Goal: Use online tool/utility: Utilize a website feature to perform a specific function

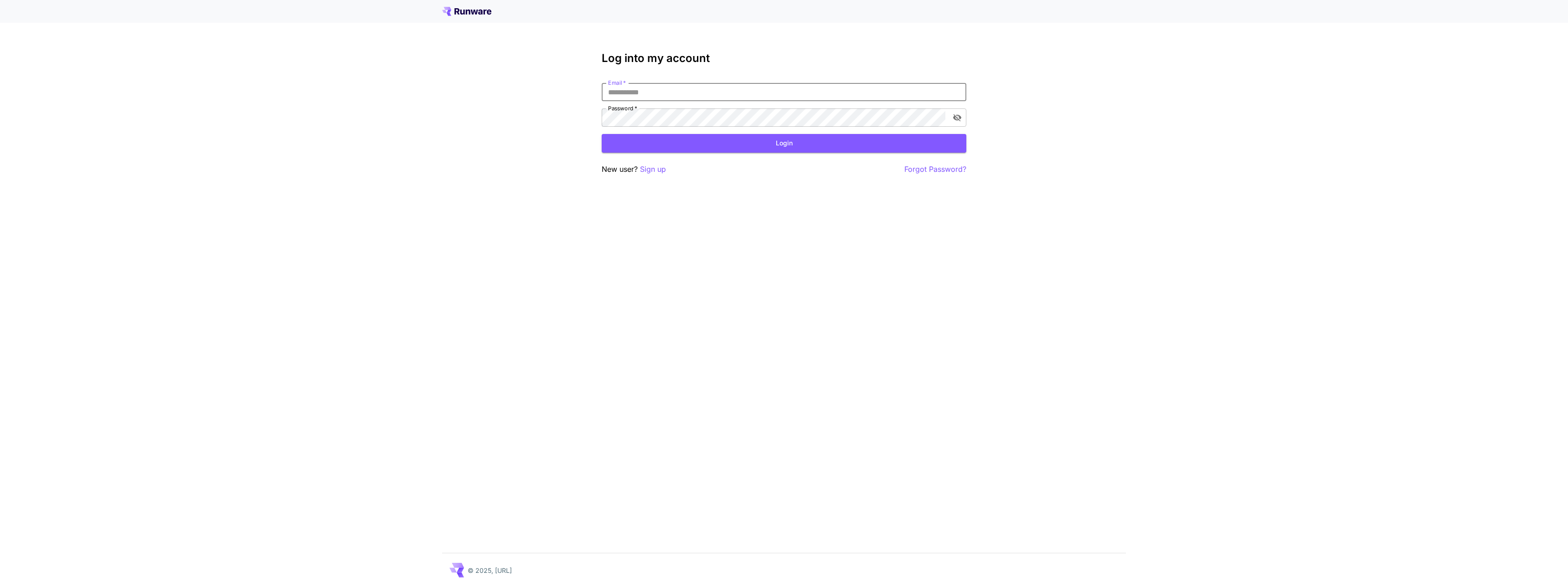
click at [674, 90] on input "Email   *" at bounding box center [783, 92] width 365 height 18
type input "**********"
click button "Login" at bounding box center [783, 143] width 365 height 19
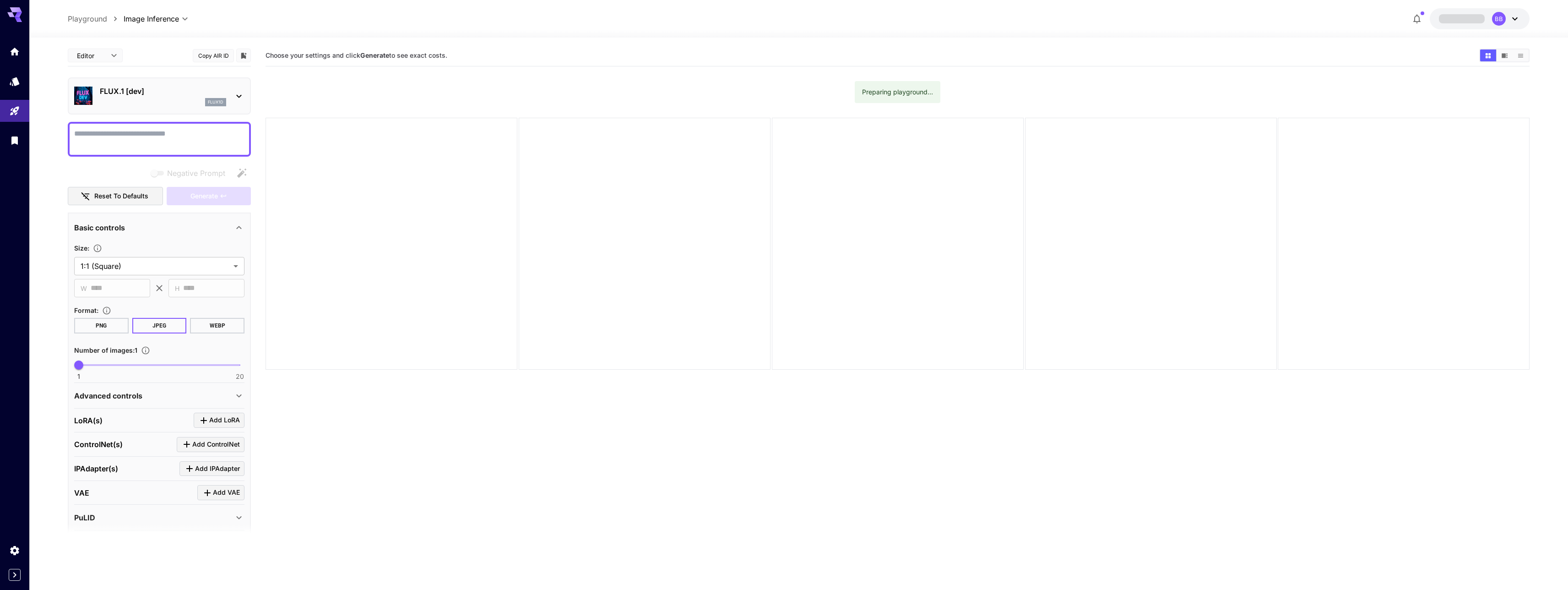
click at [152, 101] on div "flux1d" at bounding box center [163, 101] width 127 height 8
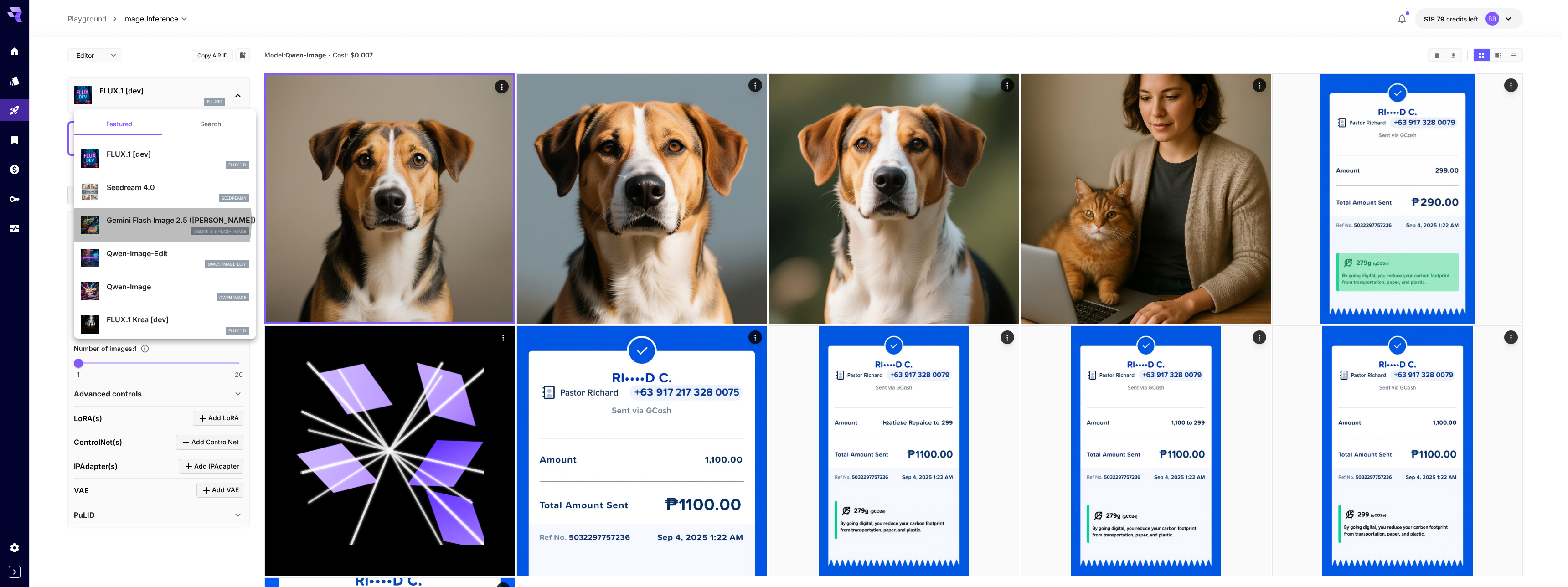
click at [118, 220] on p "Gemini Flash Image 2.5 (Nano Banana)" at bounding box center [178, 220] width 142 height 11
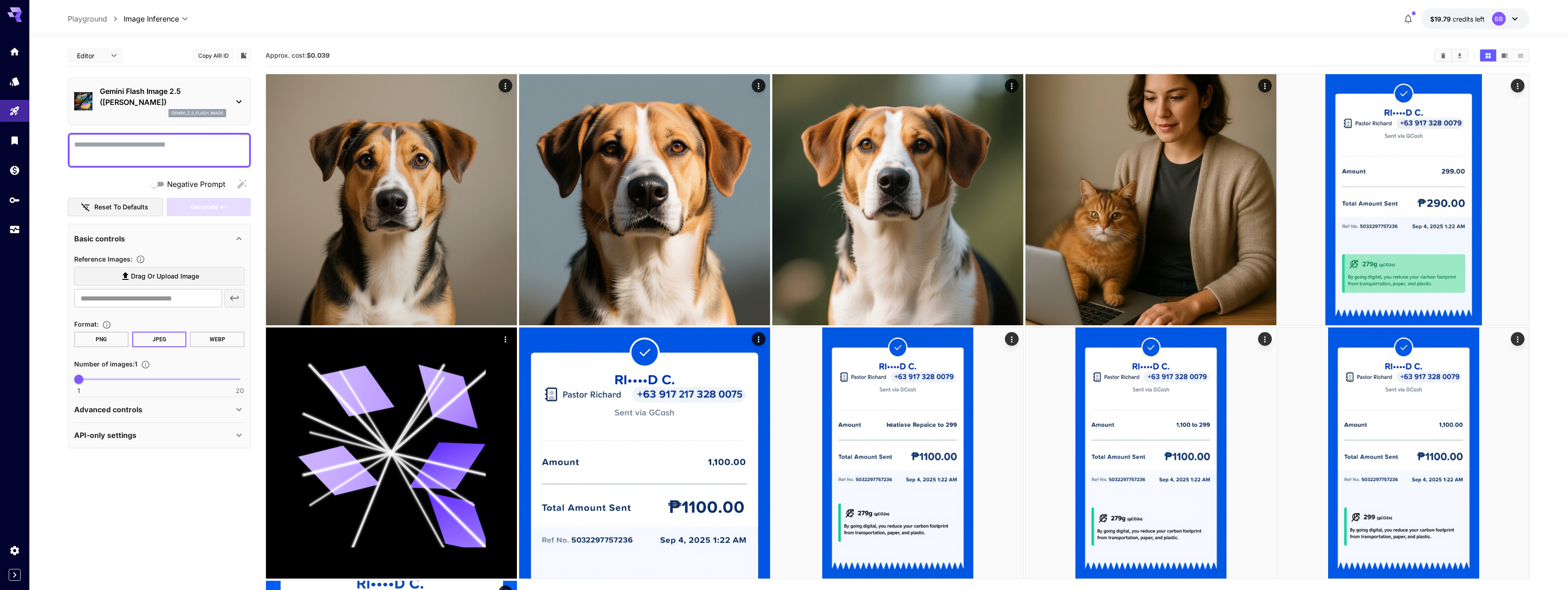
click at [147, 147] on textarea "Negative Prompt" at bounding box center [159, 150] width 171 height 22
click at [149, 272] on span "Drag or upload image" at bounding box center [165, 276] width 68 height 12
click at [0, 0] on input "Drag or upload image" at bounding box center [0, 0] width 0 height 0
type input "**********"
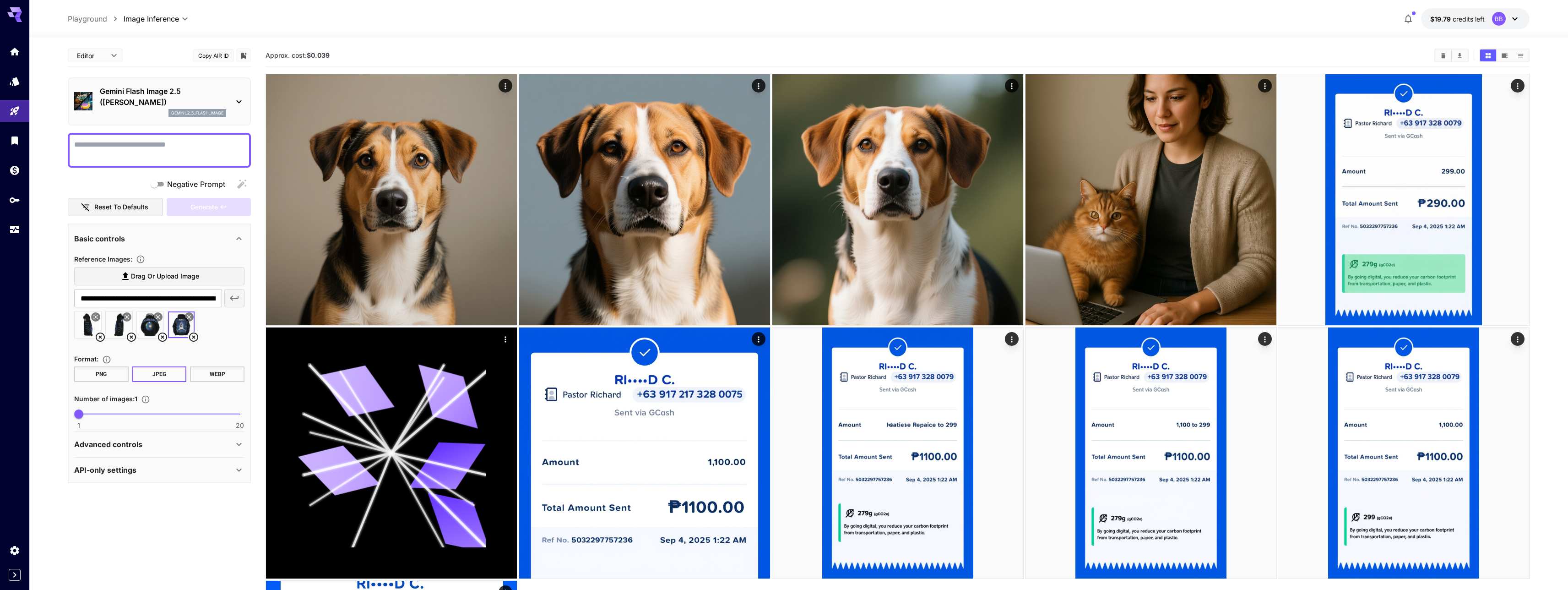
click at [115, 377] on button "PNG" at bounding box center [101, 374] width 54 height 15
type input "*"
click at [84, 415] on span "2" at bounding box center [87, 413] width 9 height 9
click at [109, 445] on p "Advanced controls" at bounding box center [108, 444] width 68 height 11
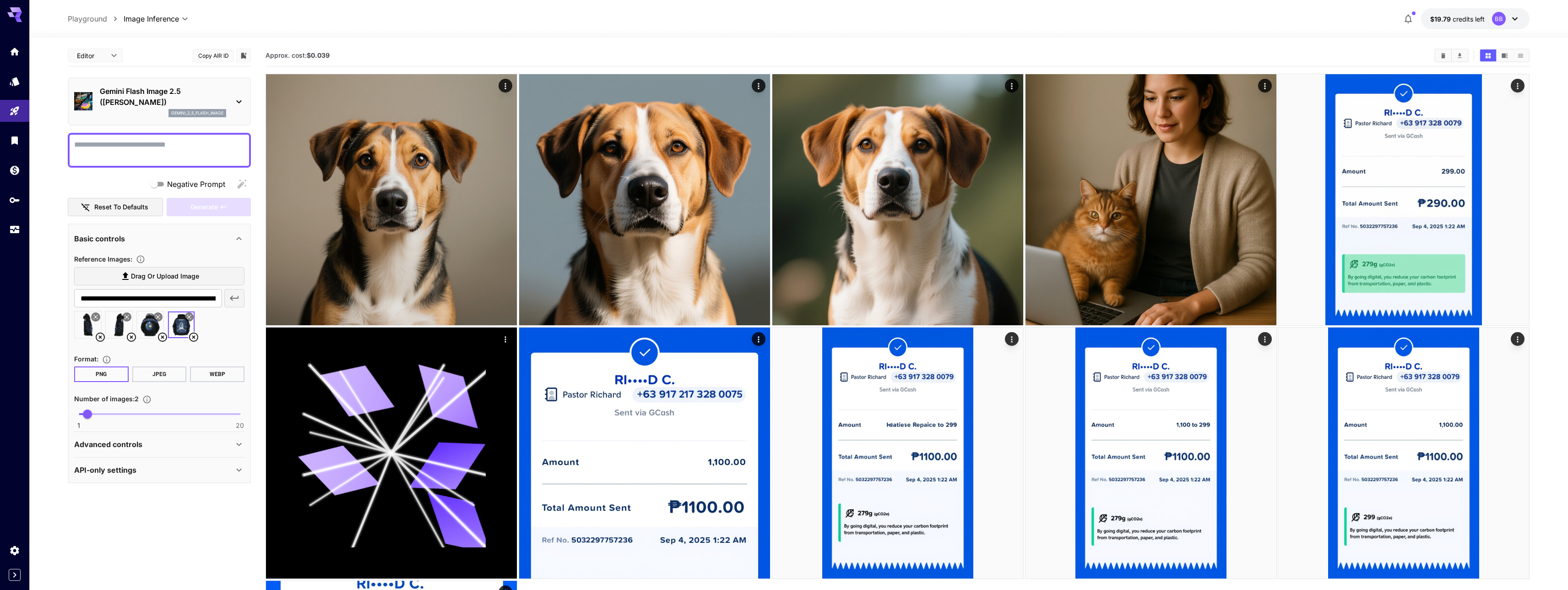
click at [116, 159] on textarea "Negative Prompt" at bounding box center [159, 150] width 171 height 22
click at [166, 138] on div at bounding box center [160, 150] width 183 height 35
click at [92, 149] on textarea "Negative Prompt" at bounding box center [159, 150] width 171 height 22
paste textarea "**********"
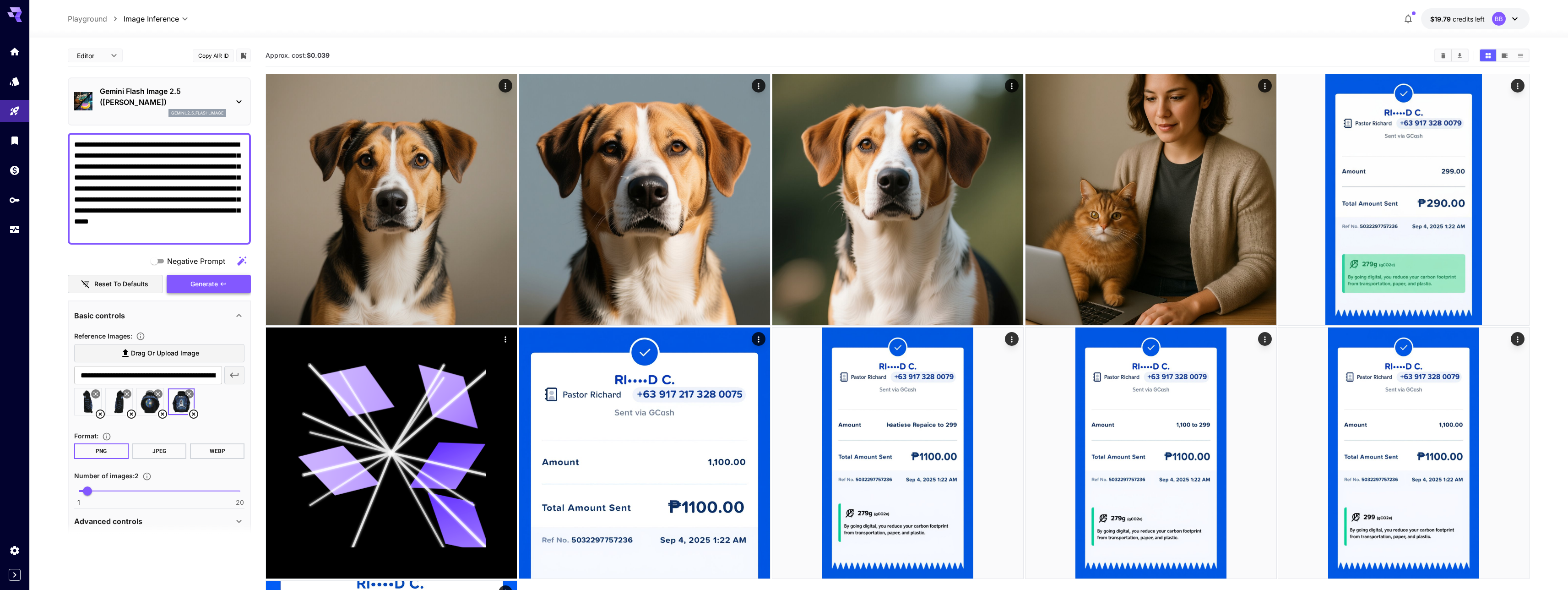
type textarea "**********"
click at [202, 286] on span "Generate" at bounding box center [204, 284] width 28 height 12
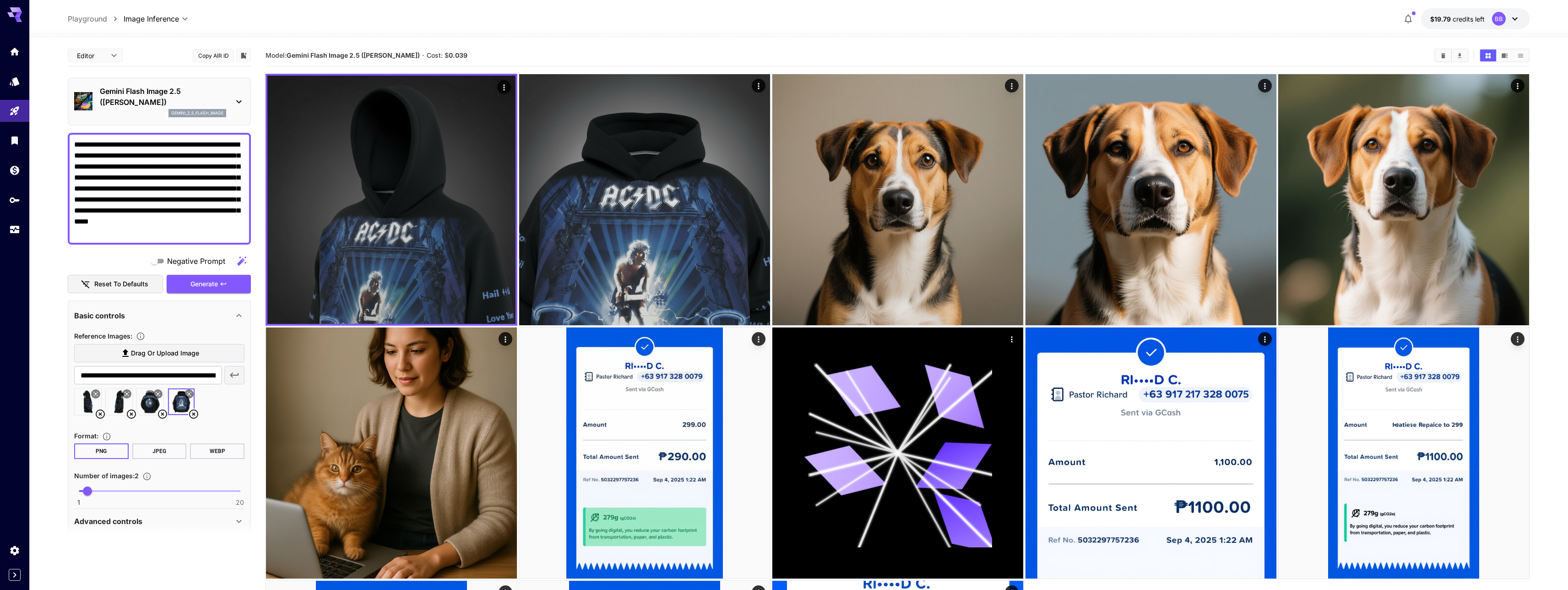
click at [142, 114] on div "gemini_2_5_flash_image" at bounding box center [163, 112] width 127 height 8
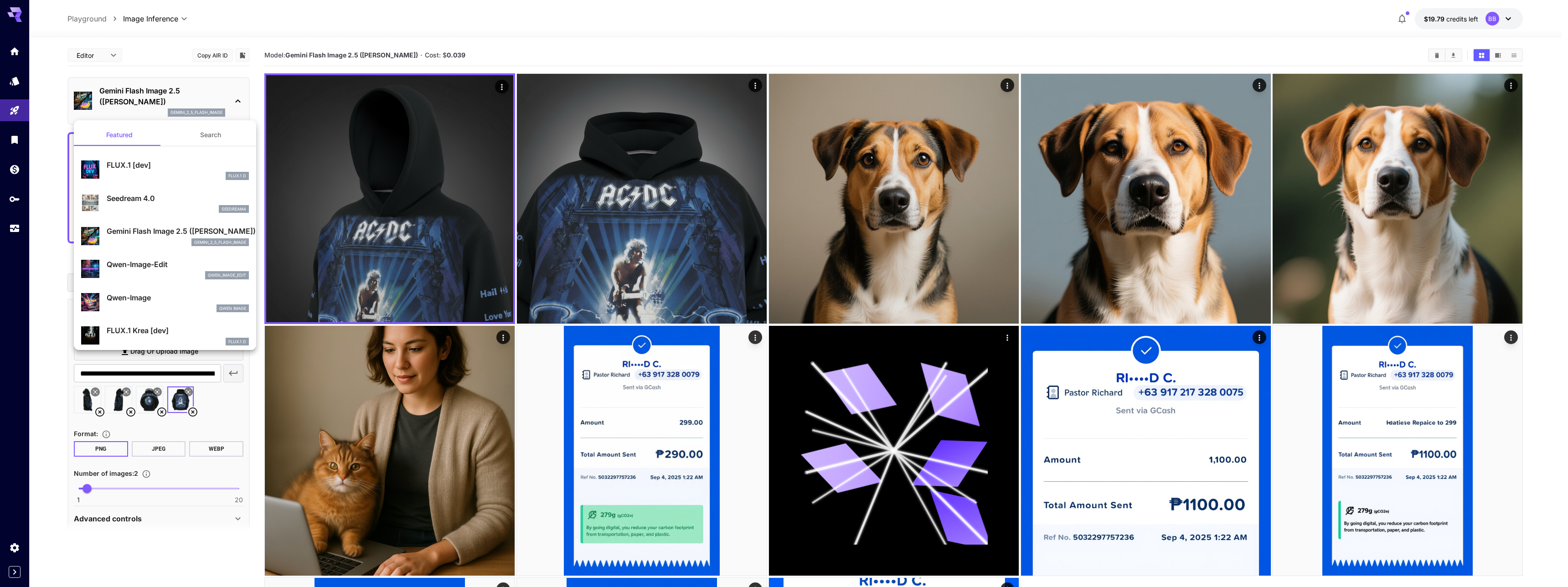
click at [131, 296] on p "Qwen-Image" at bounding box center [178, 297] width 142 height 11
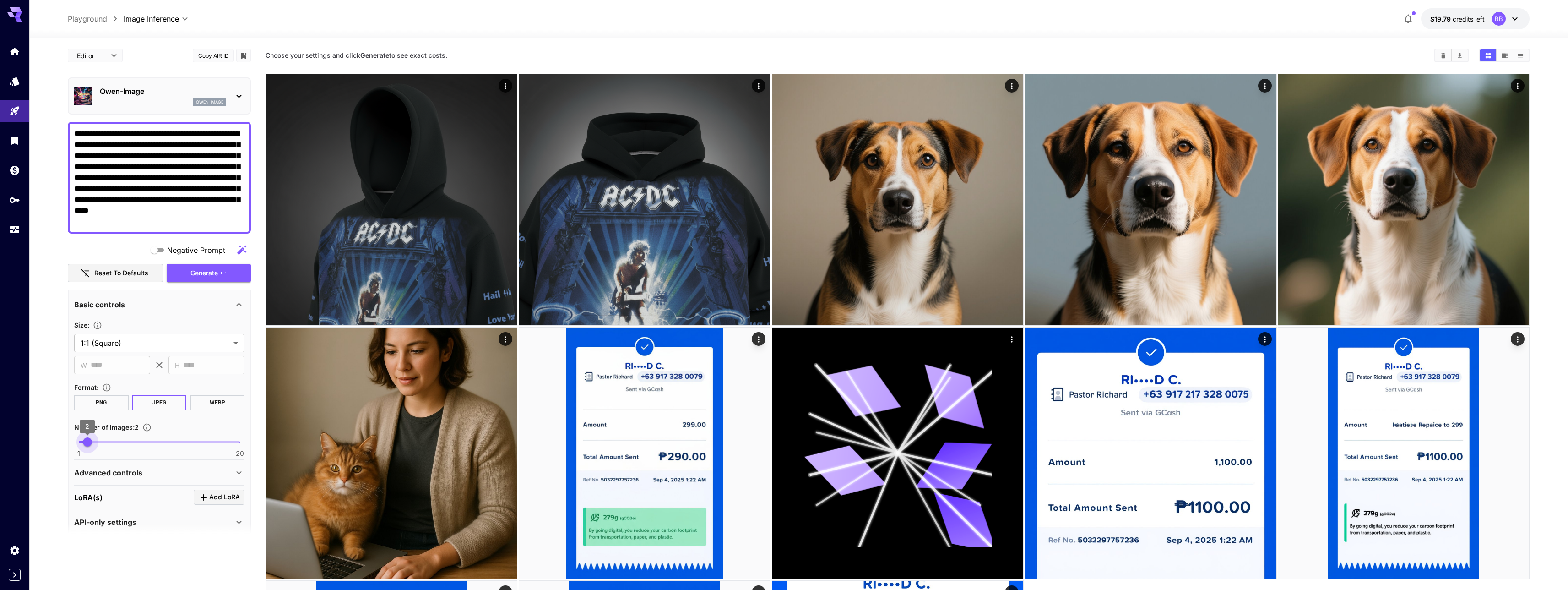
click at [85, 441] on span "2" at bounding box center [87, 441] width 9 height 9
click at [96, 400] on button "PNG" at bounding box center [101, 402] width 54 height 15
click at [188, 101] on div "qwen_image" at bounding box center [163, 101] width 127 height 8
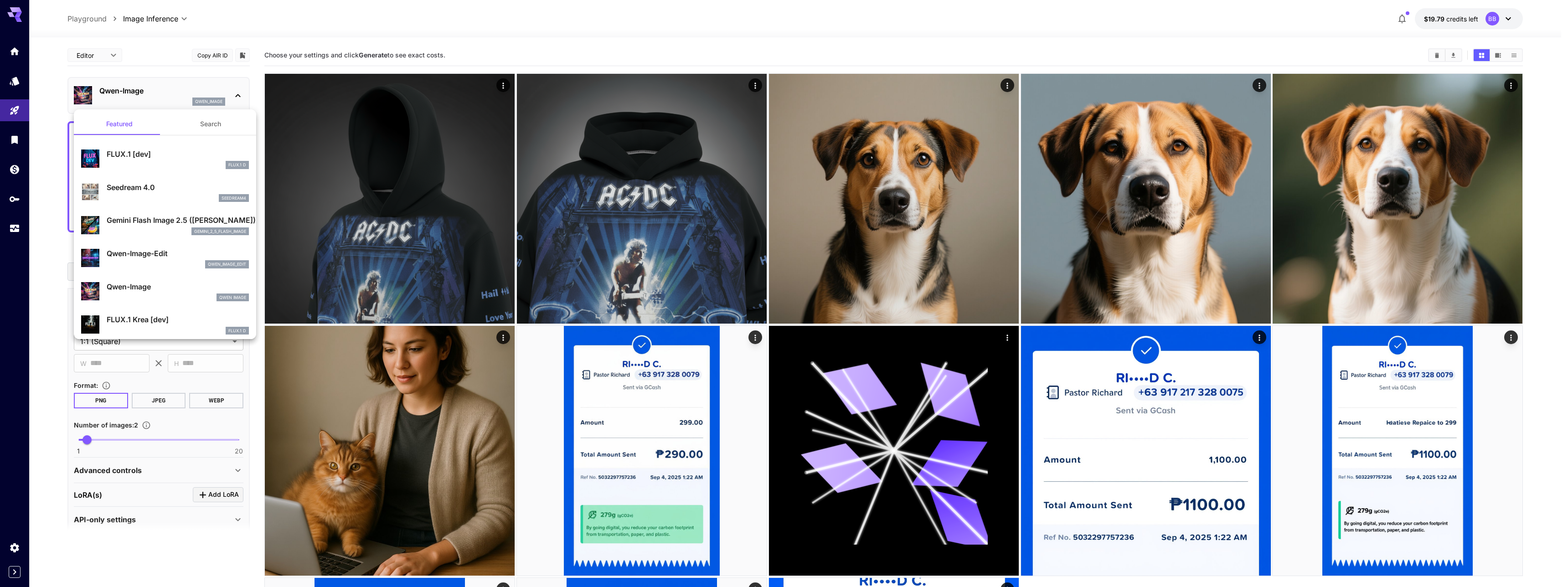
click at [161, 108] on div at bounding box center [784, 293] width 1568 height 587
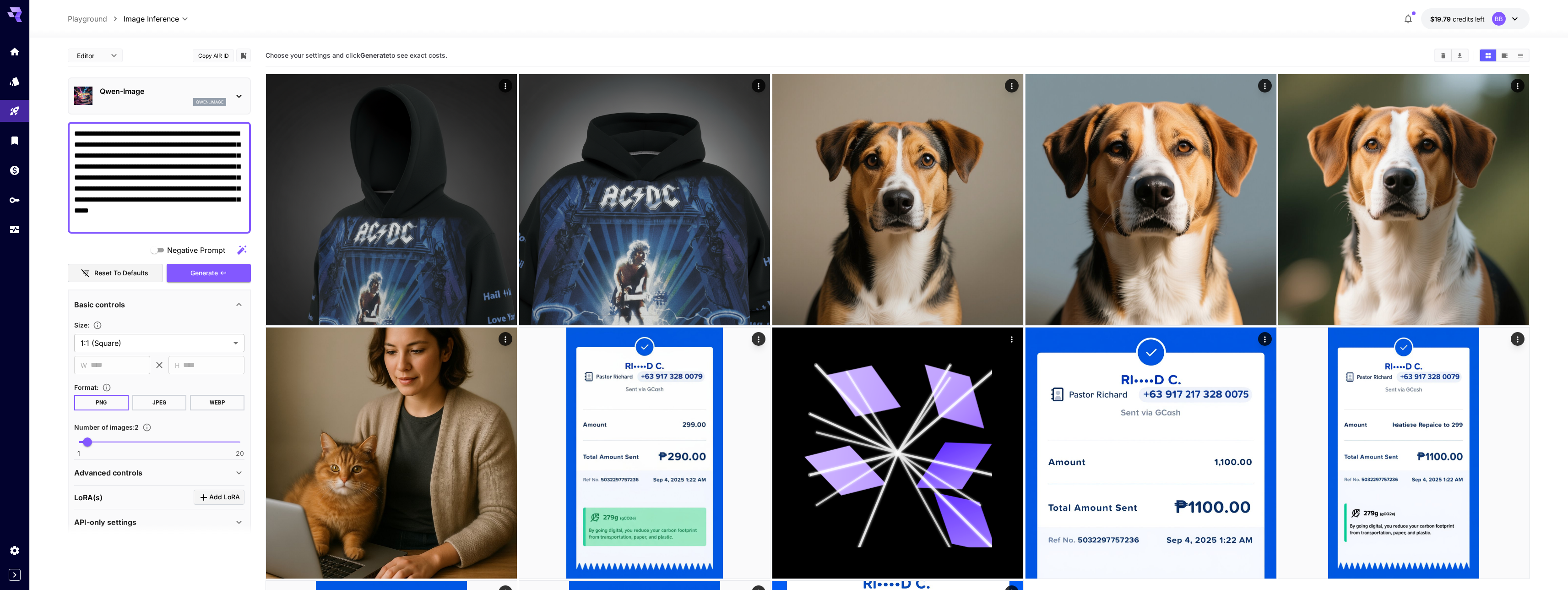
click at [161, 108] on div "Qwen-Image qwen_image" at bounding box center [159, 96] width 171 height 28
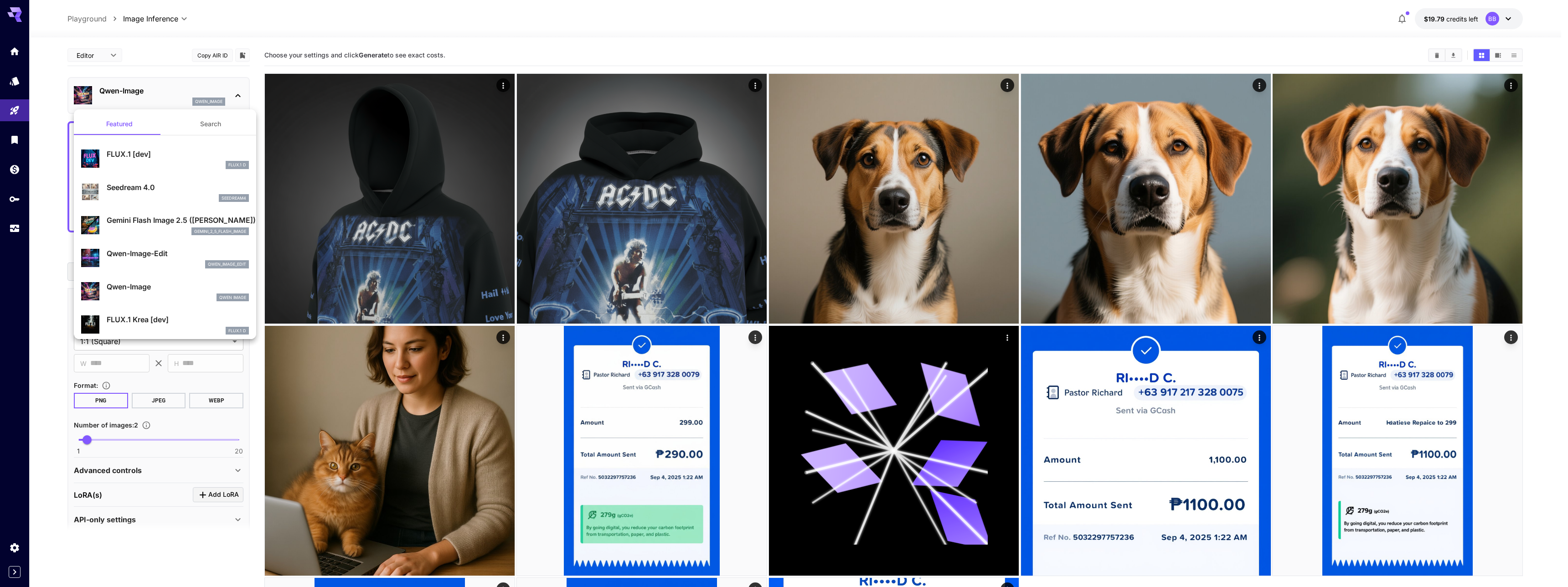
click at [111, 257] on p "Qwen-Image-Edit" at bounding box center [178, 253] width 142 height 11
type input "*"
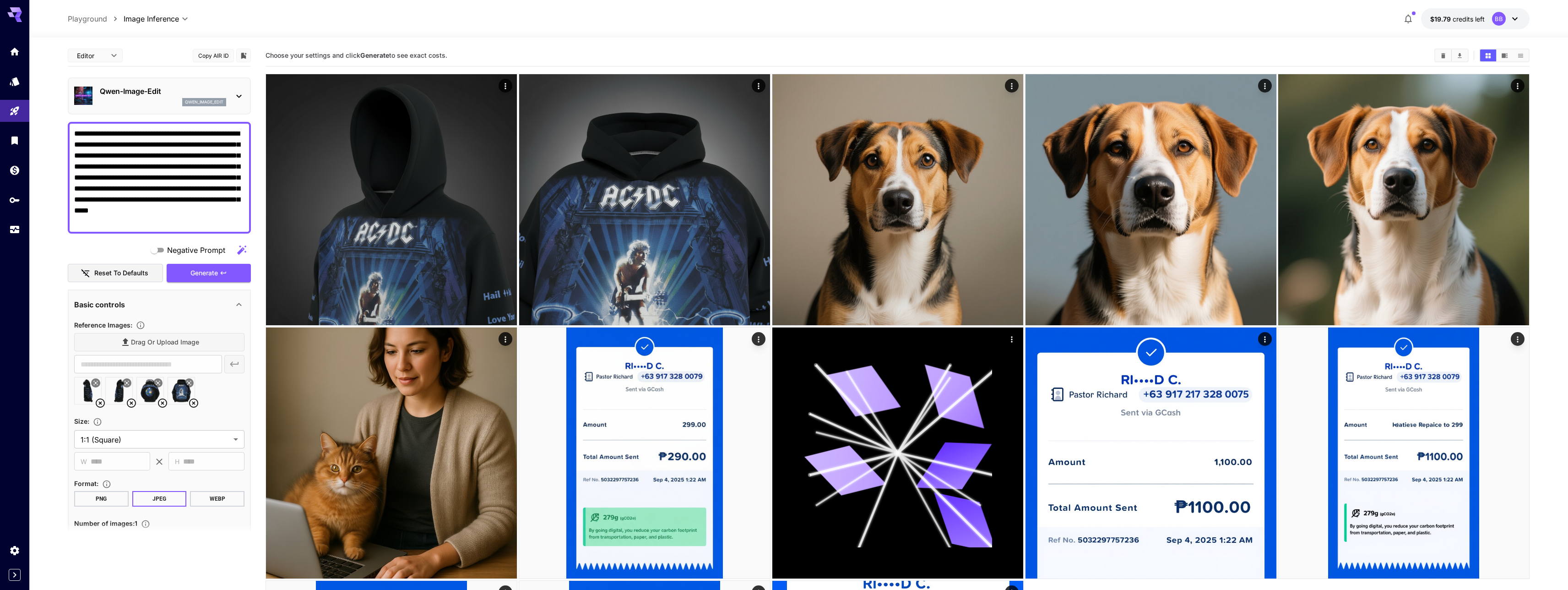
click at [167, 192] on textarea "**********" at bounding box center [159, 178] width 171 height 99
click at [204, 274] on span "Generate" at bounding box center [204, 273] width 28 height 12
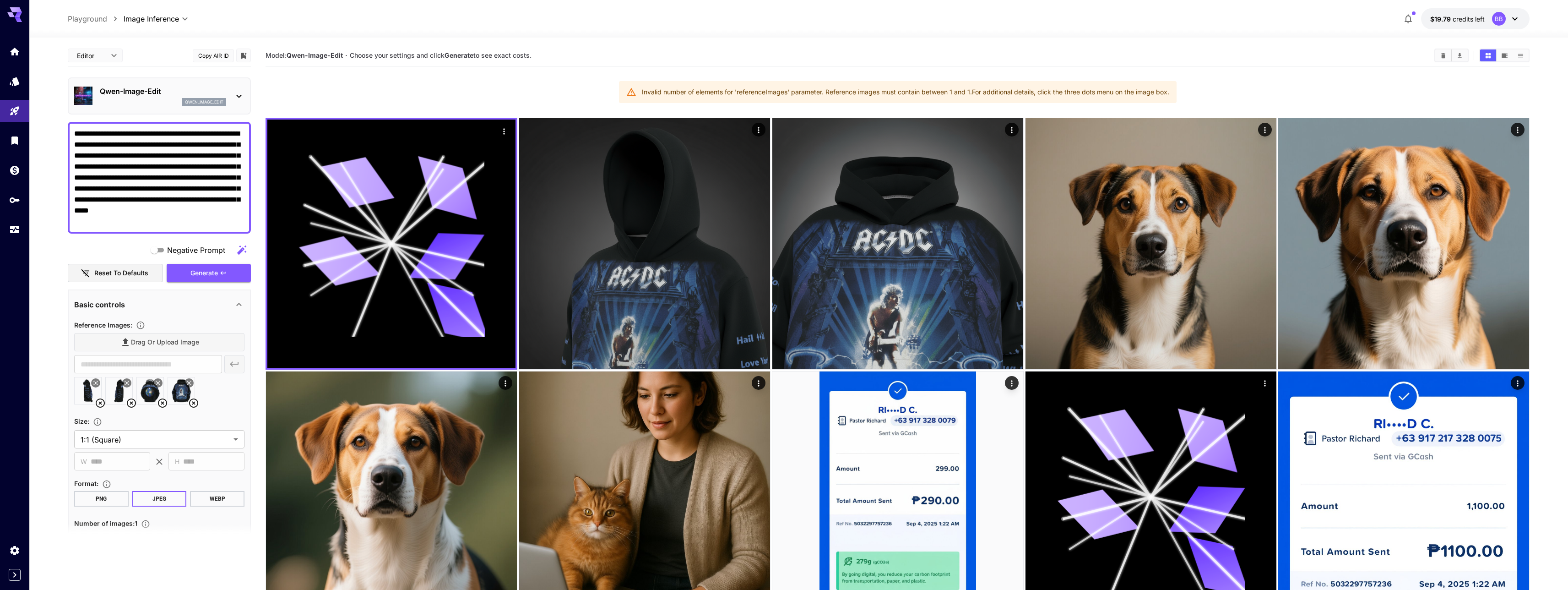
click at [139, 91] on p "Qwen-Image-Edit" at bounding box center [163, 91] width 127 height 11
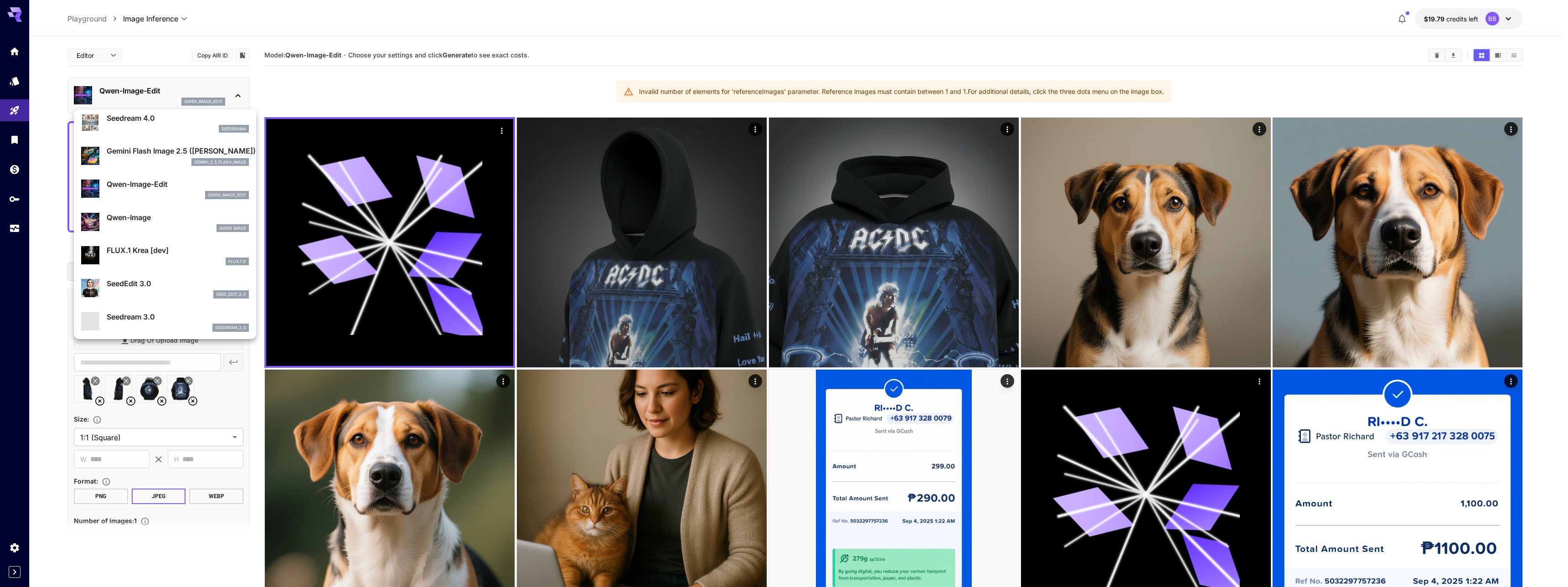
scroll to position [88, 0]
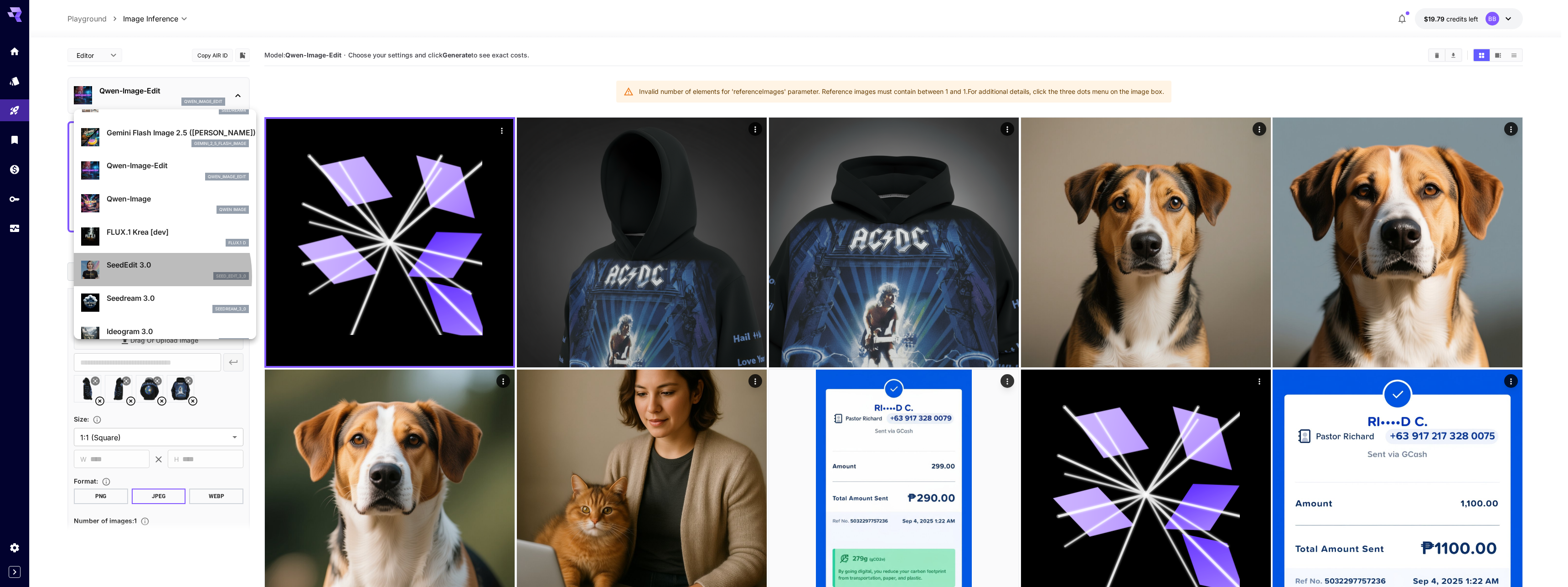
click at [135, 276] on div "seed_edit_3_0" at bounding box center [178, 276] width 142 height 8
type input "***"
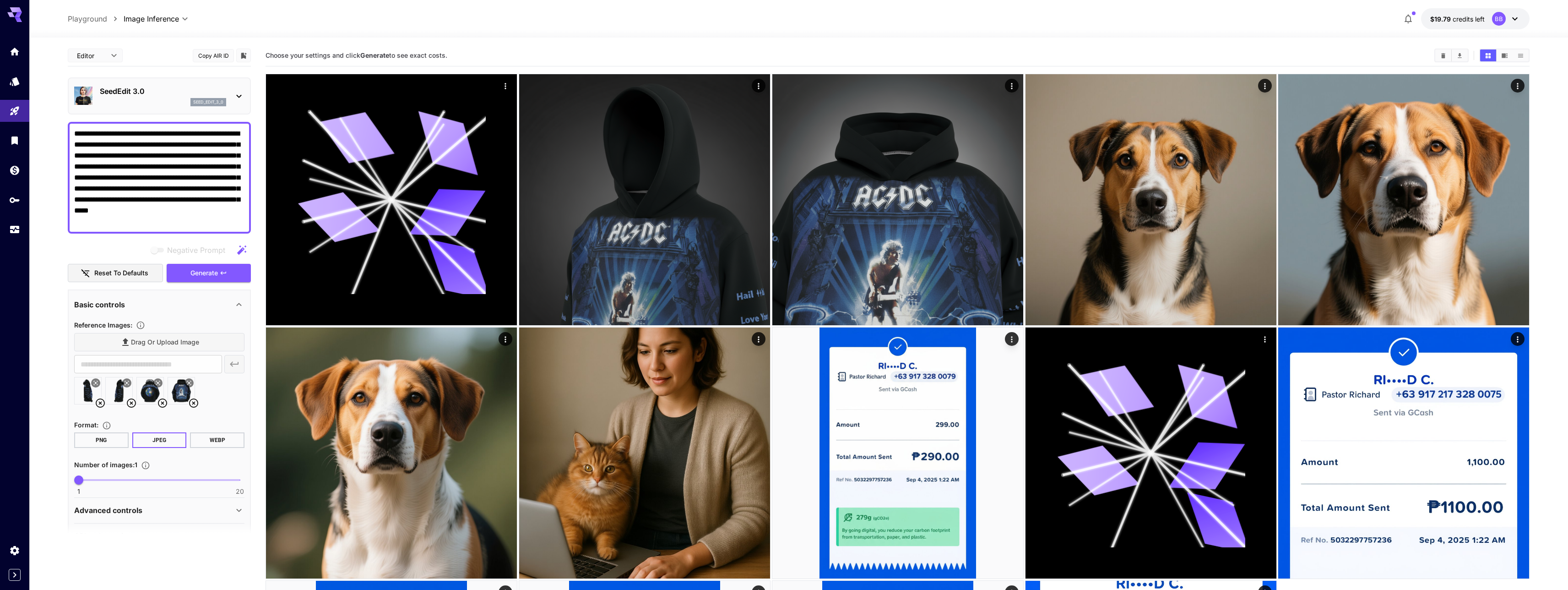
click at [144, 105] on div "seed_edit_3_0" at bounding box center [163, 101] width 127 height 8
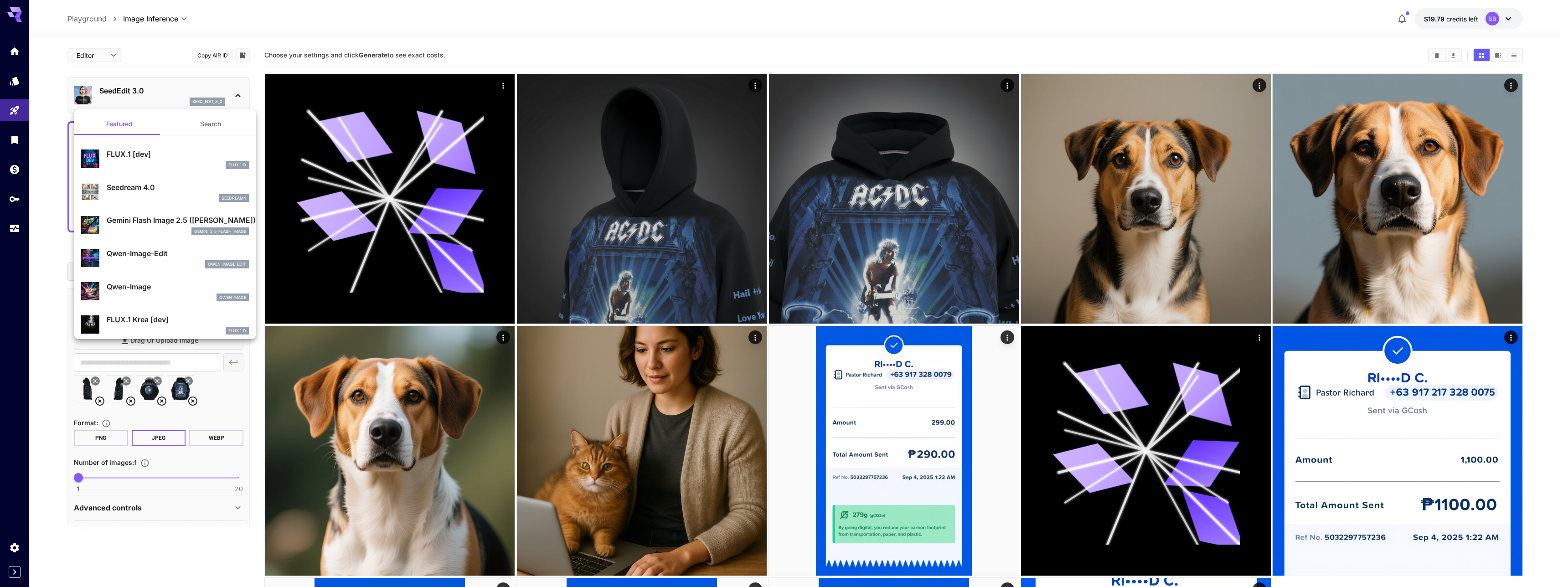
click at [136, 198] on div "seedream4" at bounding box center [178, 198] width 142 height 8
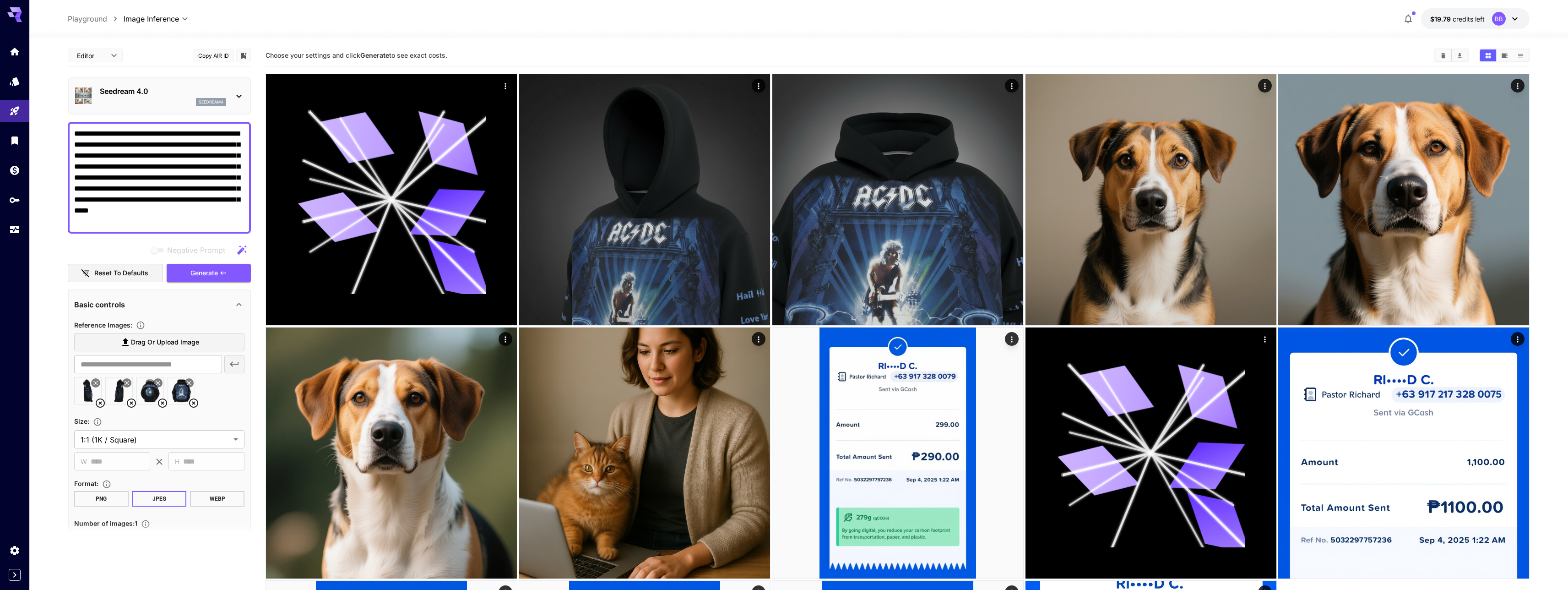
scroll to position [63, 0]
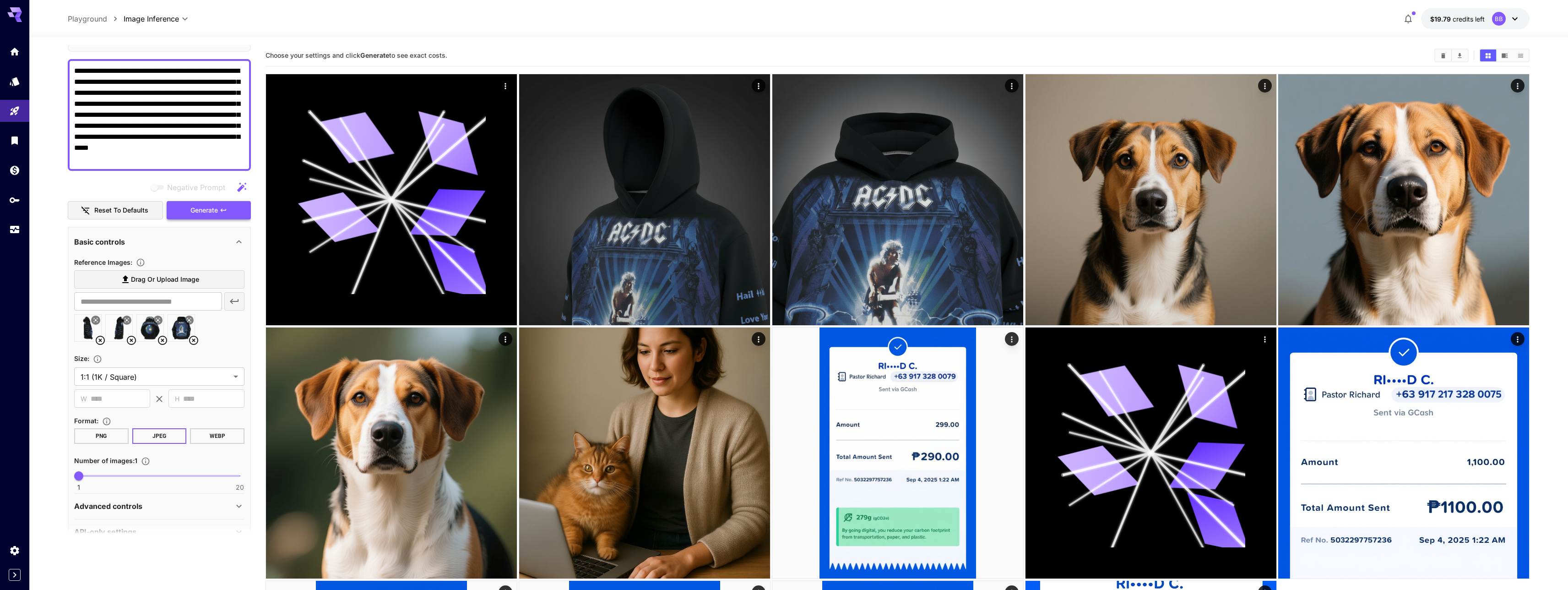
click at [219, 212] on button "Generate" at bounding box center [209, 210] width 84 height 19
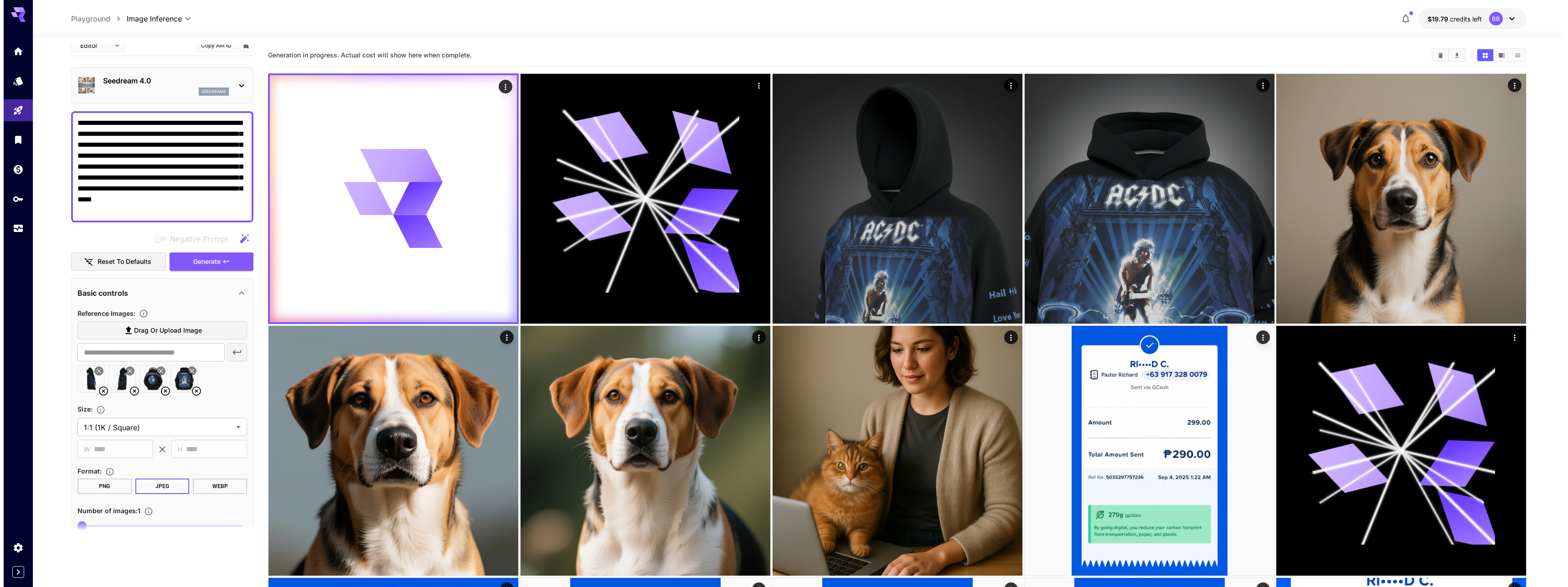
scroll to position [0, 0]
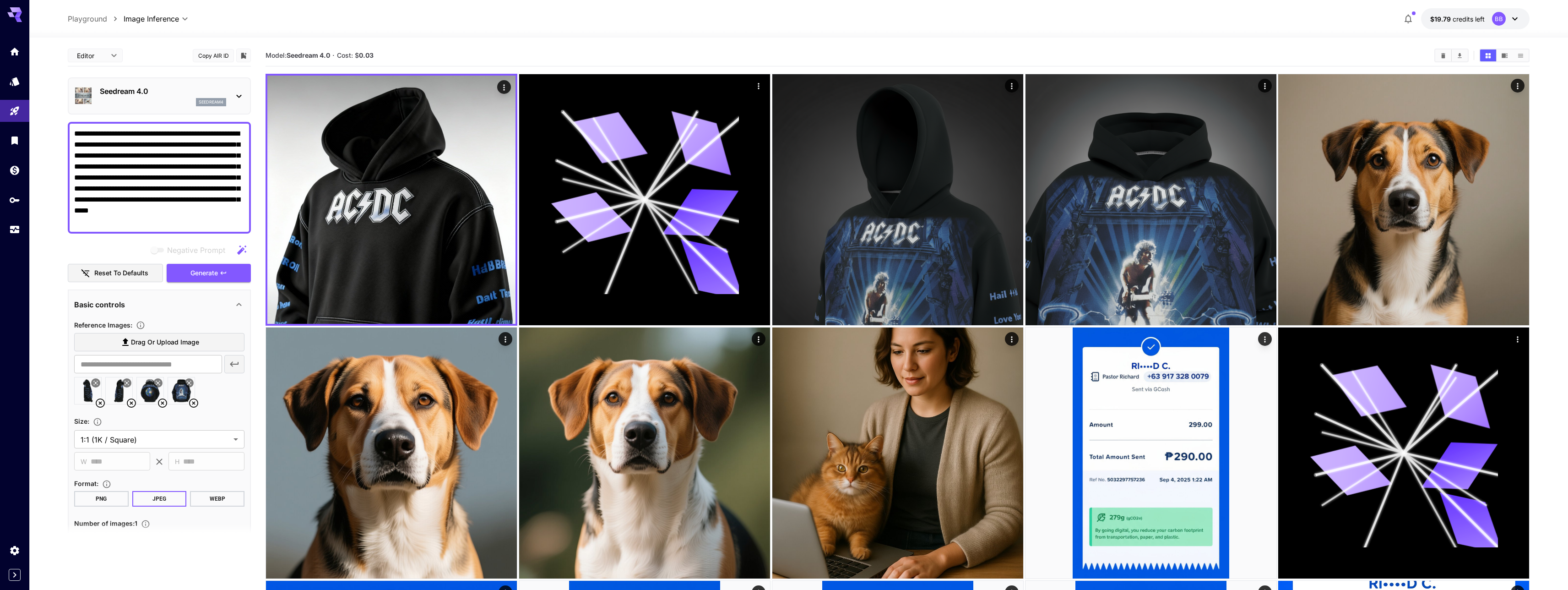
click at [139, 86] on p "Seedream 4.0" at bounding box center [163, 91] width 127 height 11
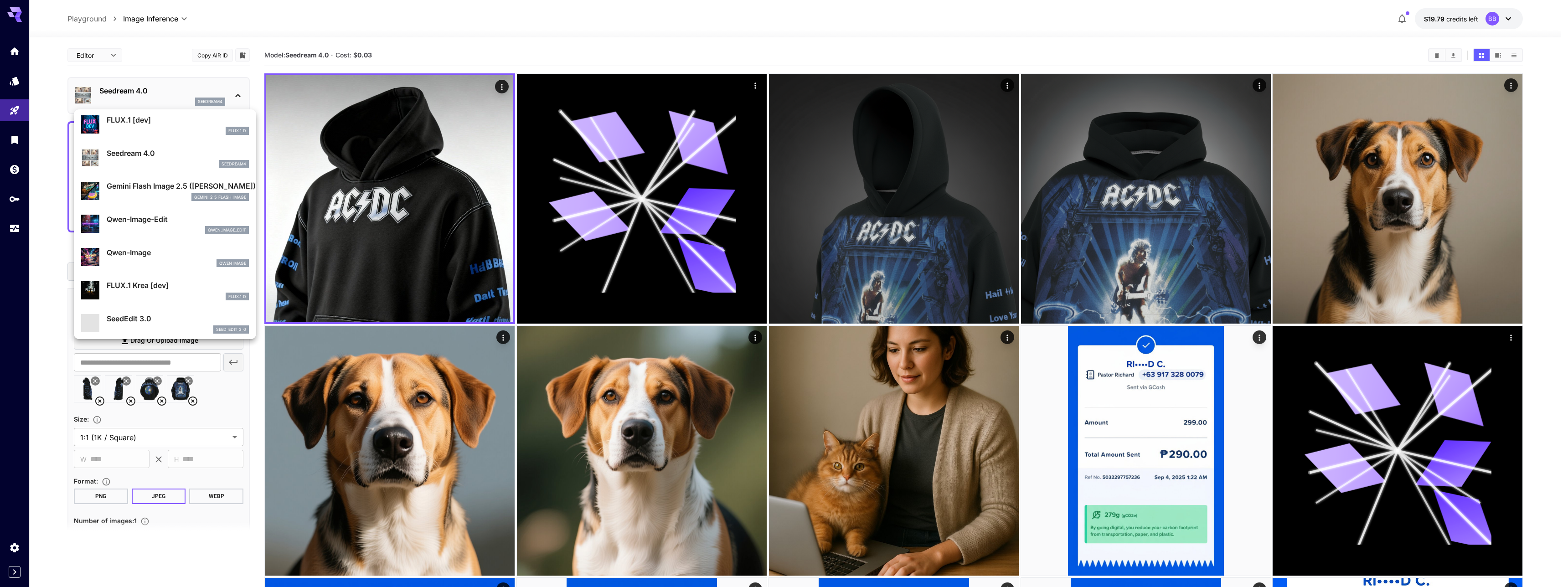
scroll to position [68, 0]
click at [157, 290] on p "SeedEdit 3.0" at bounding box center [178, 285] width 142 height 11
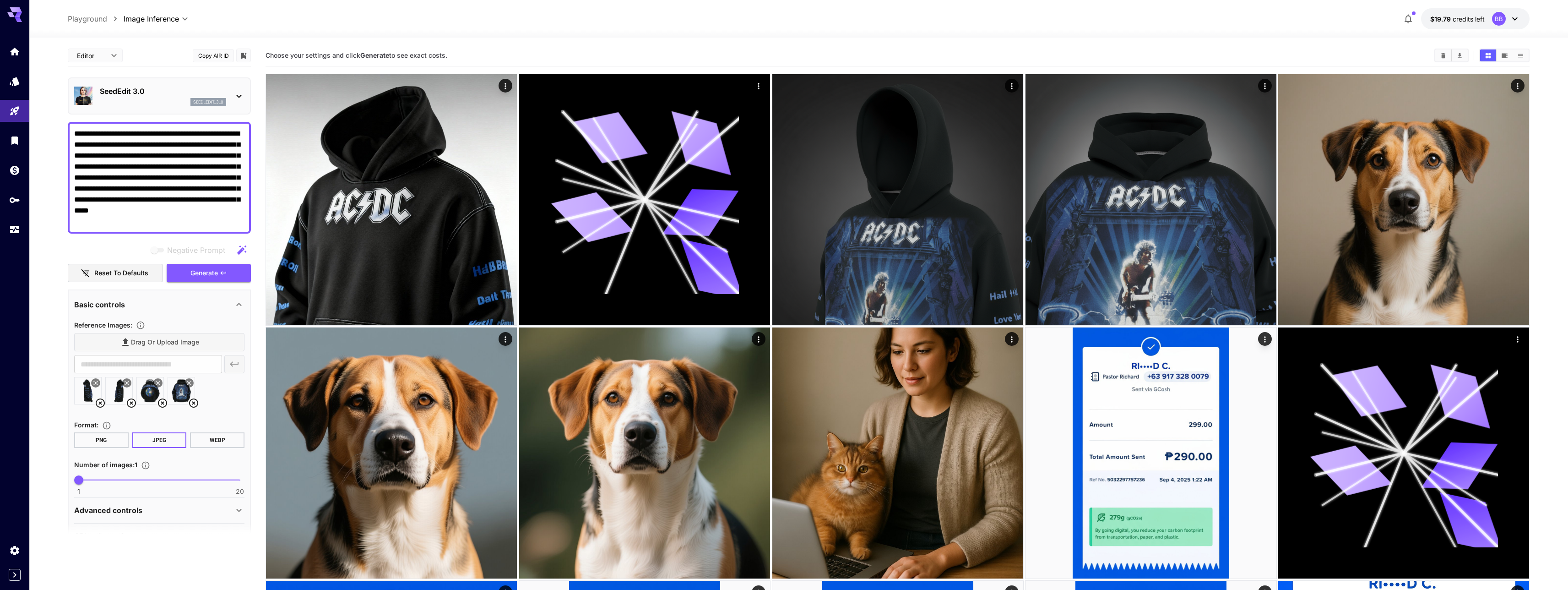
click at [148, 102] on div "seed_edit_3_0" at bounding box center [163, 101] width 127 height 8
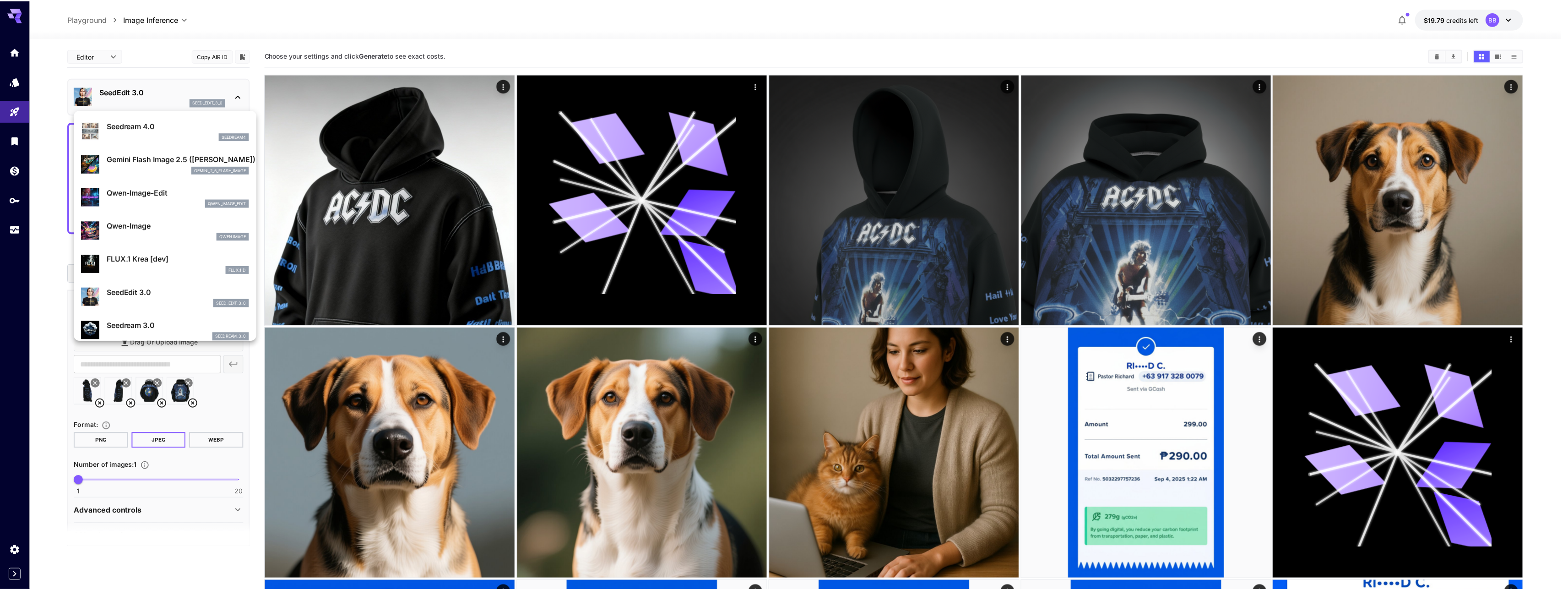
scroll to position [63, 0]
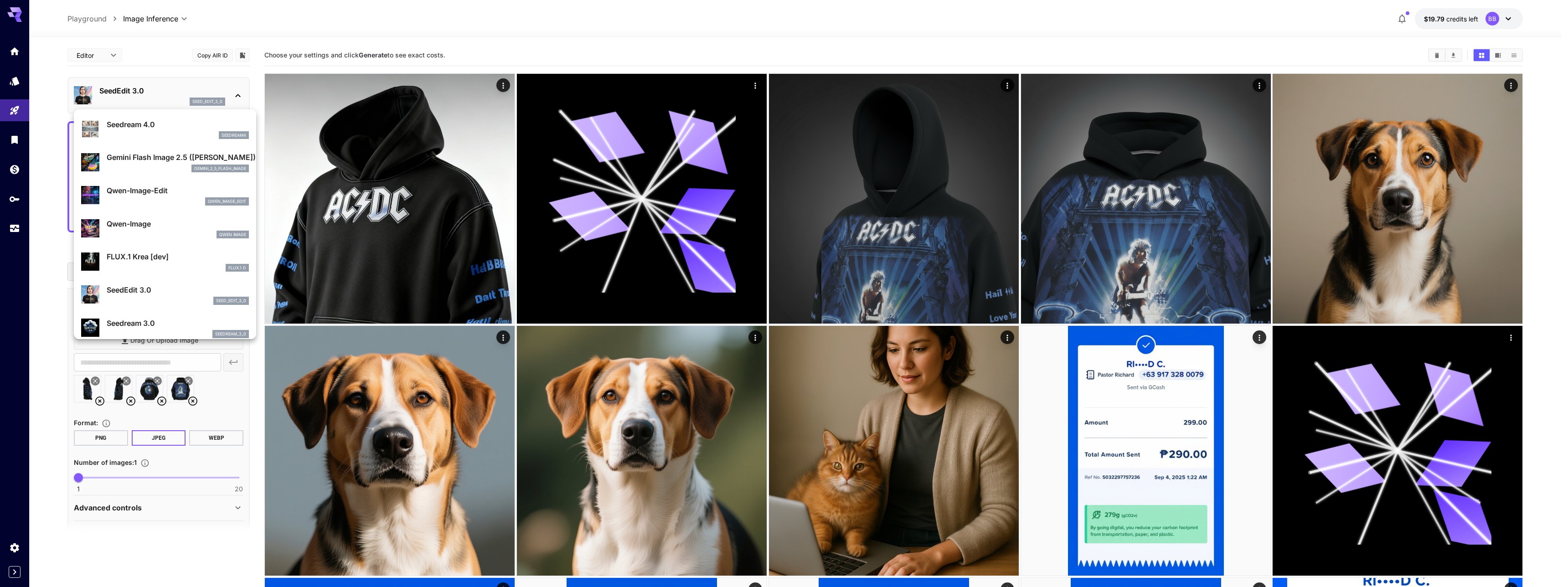
click at [48, 269] on div at bounding box center [784, 293] width 1568 height 587
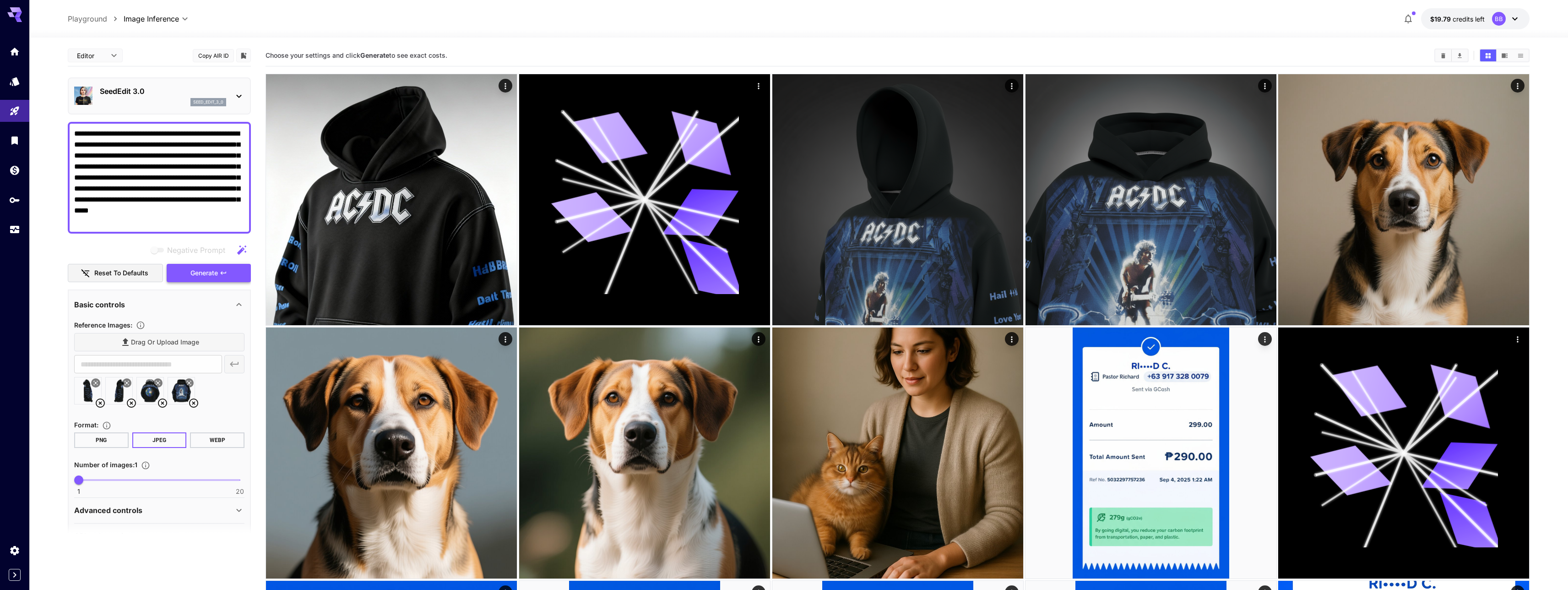
click at [231, 271] on button "Generate" at bounding box center [209, 273] width 84 height 19
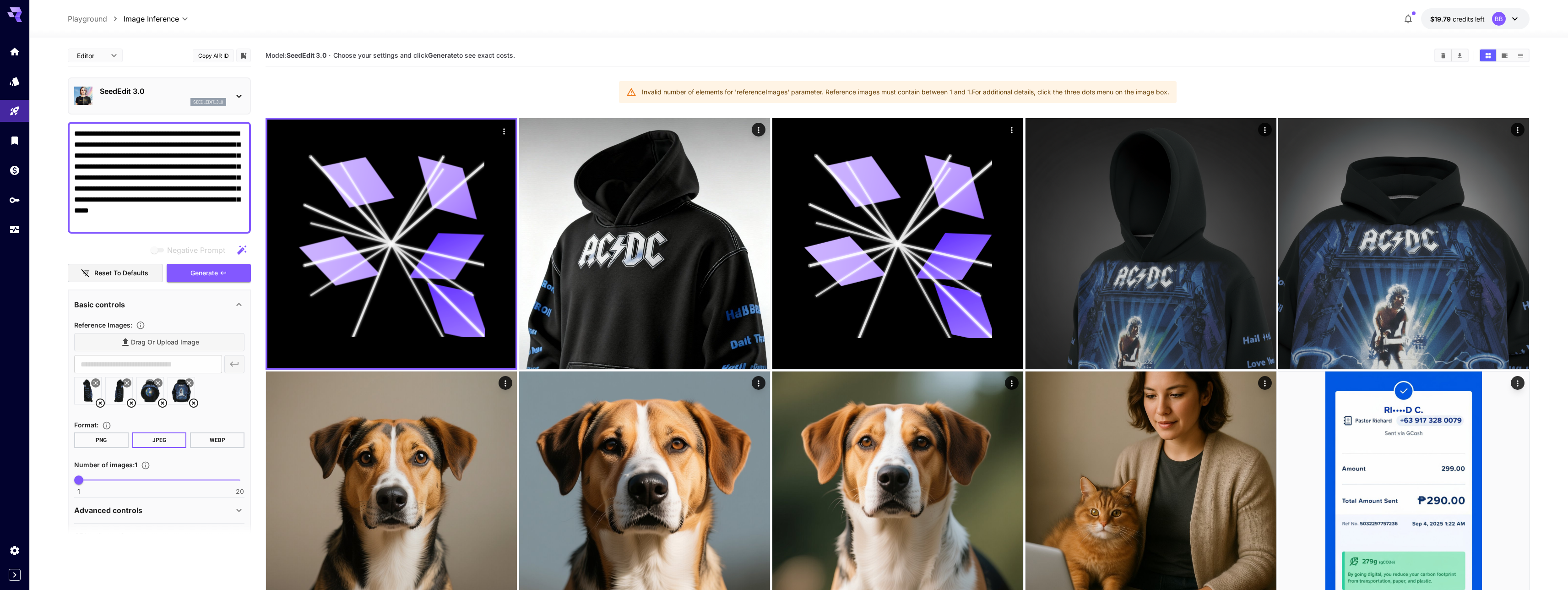
click at [449, 84] on section "Model: SeedEdit 3.0 · Choose your settings and click Generate to see exact cost…" at bounding box center [897, 586] width 1264 height 1083
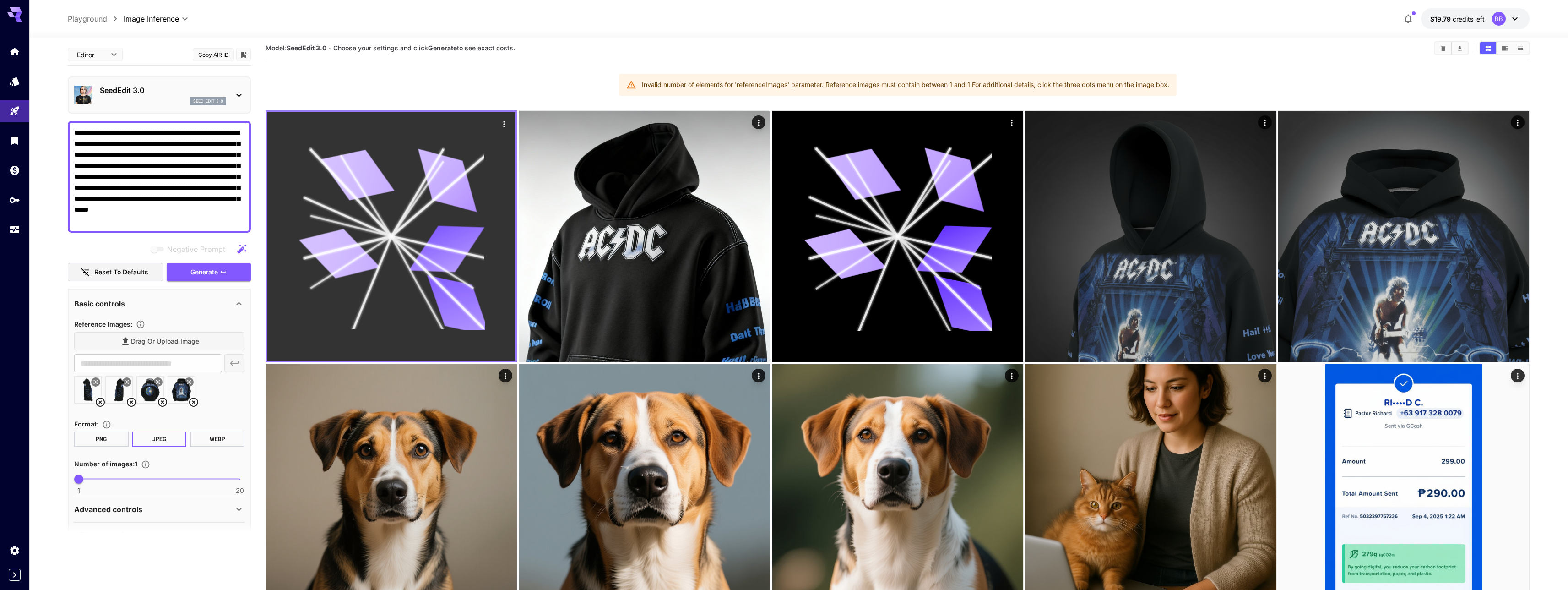
scroll to position [8, 0]
click at [506, 126] on icon "Actions" at bounding box center [504, 123] width 9 height 9
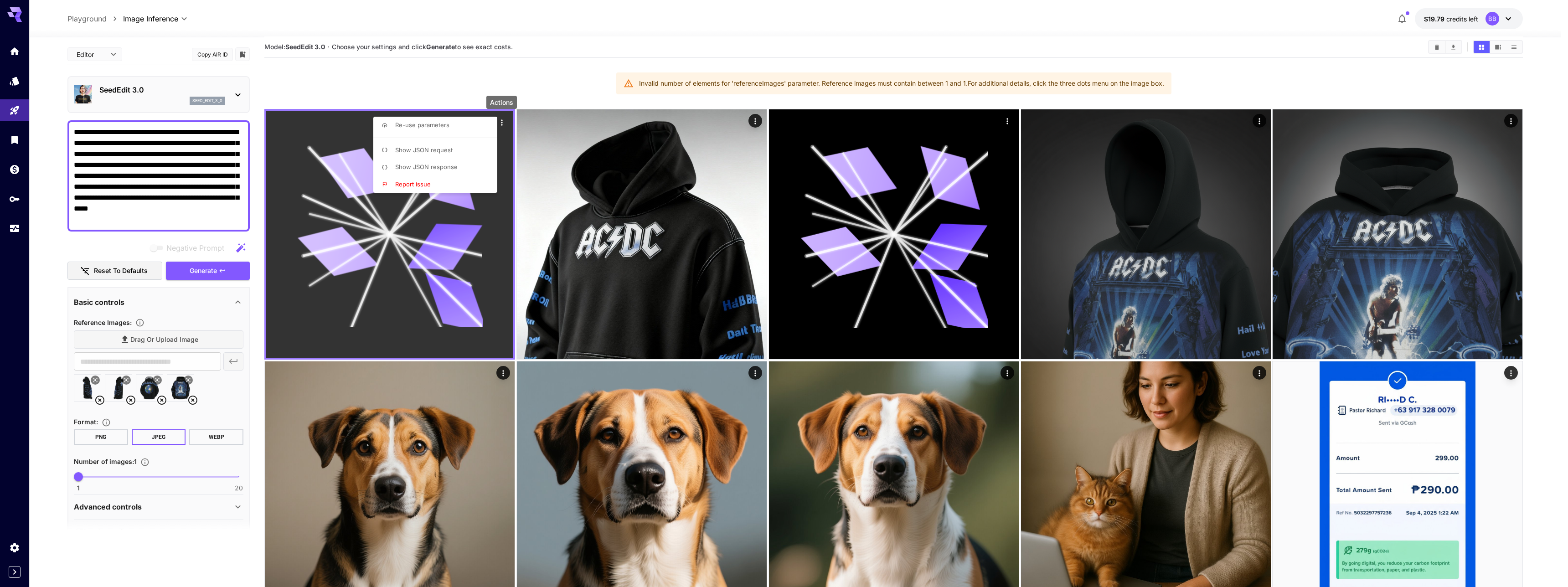
click at [503, 125] on div at bounding box center [784, 293] width 1568 height 587
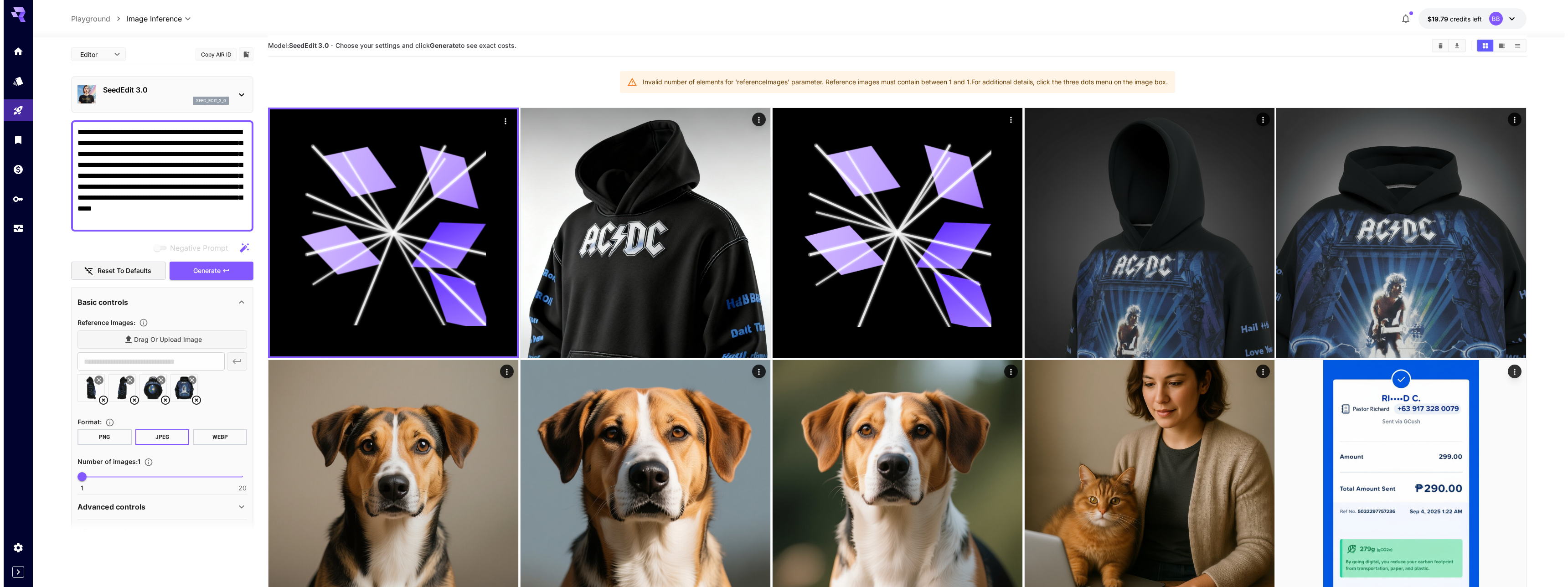
scroll to position [109, 0]
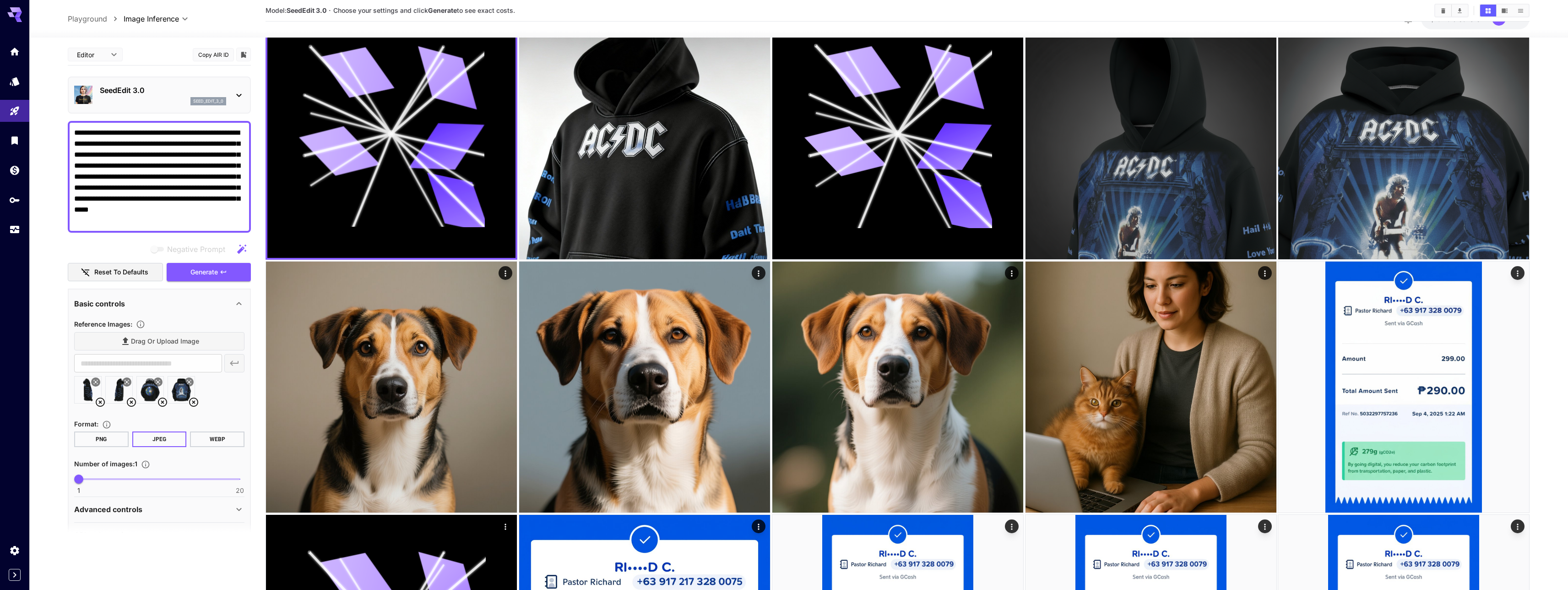
click at [234, 92] on icon at bounding box center [239, 95] width 11 height 11
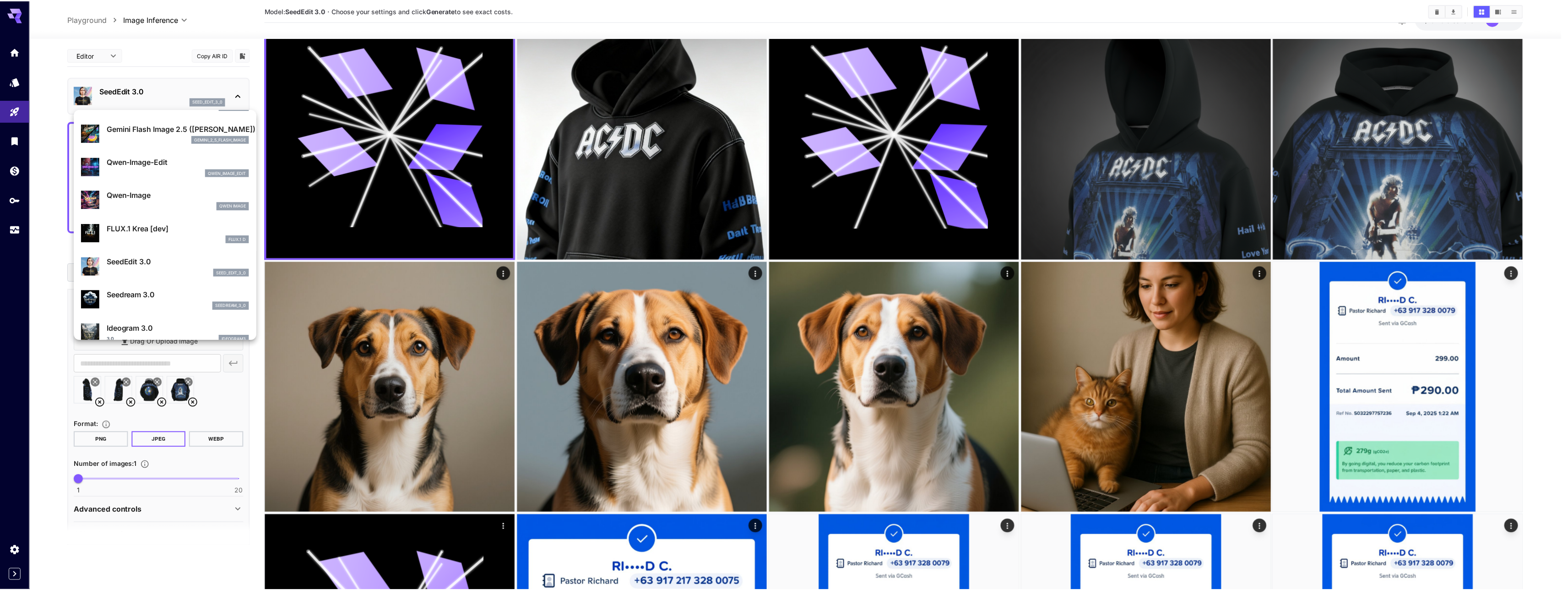
scroll to position [90, 0]
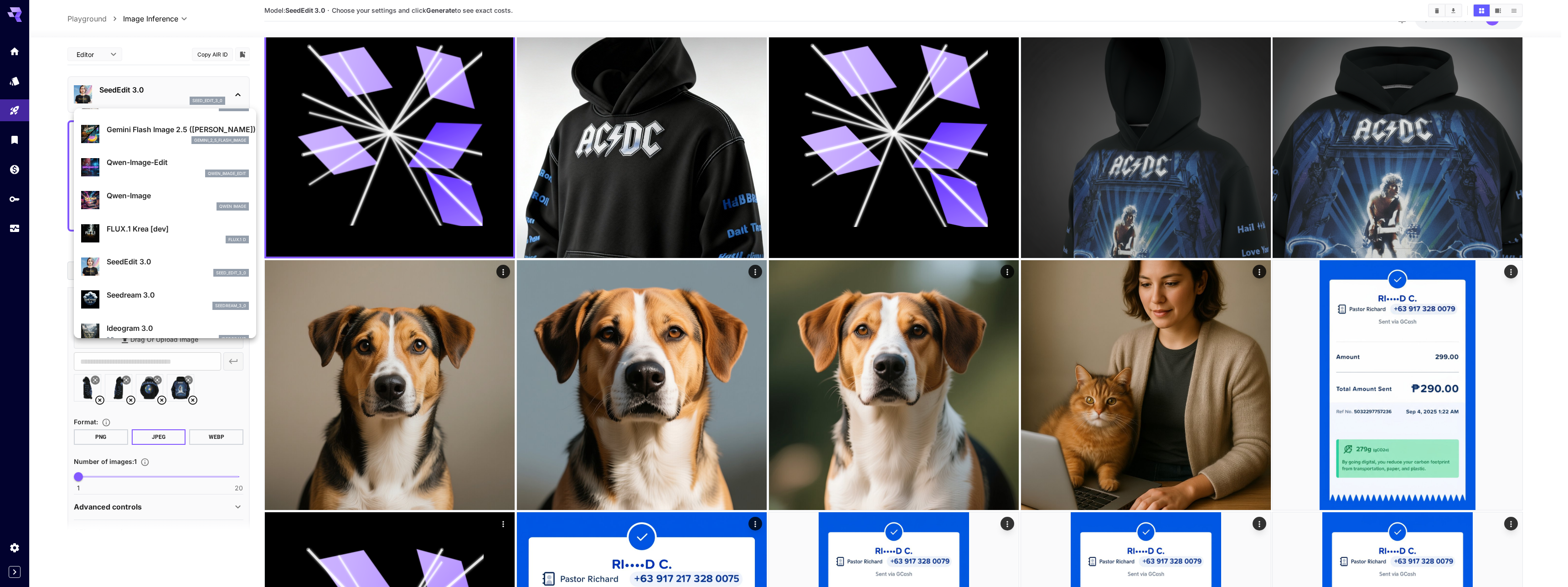
click at [150, 238] on div "FLUX.1 D" at bounding box center [178, 239] width 142 height 8
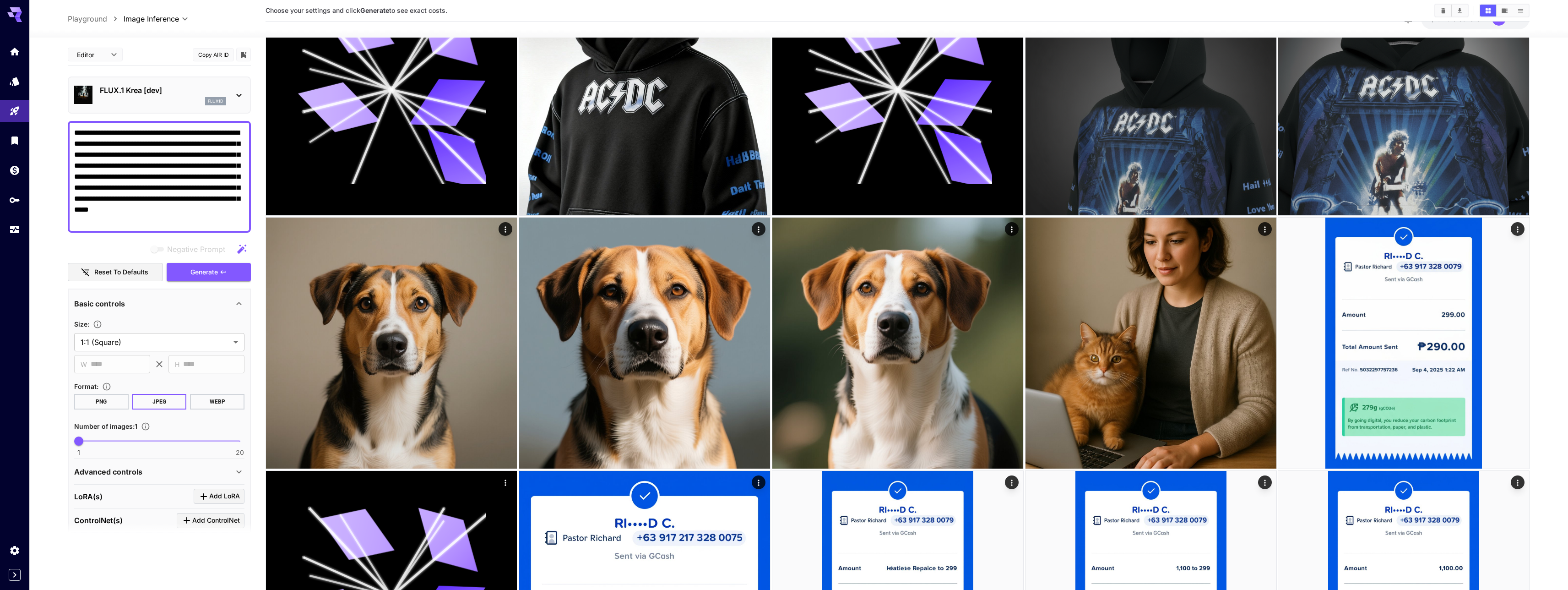
click at [163, 102] on div "flux1d" at bounding box center [163, 101] width 127 height 8
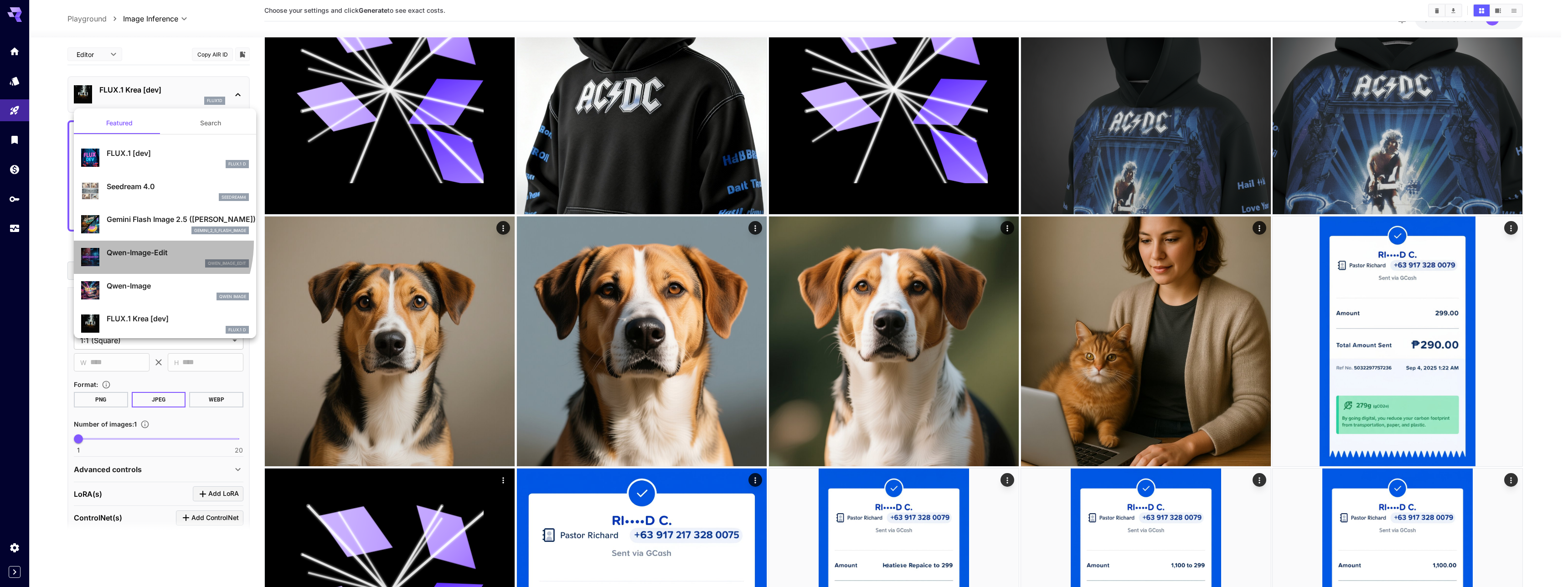
click at [127, 241] on li "Qwen-Image-Edit qwen_image_edit" at bounding box center [165, 257] width 183 height 33
type input "*"
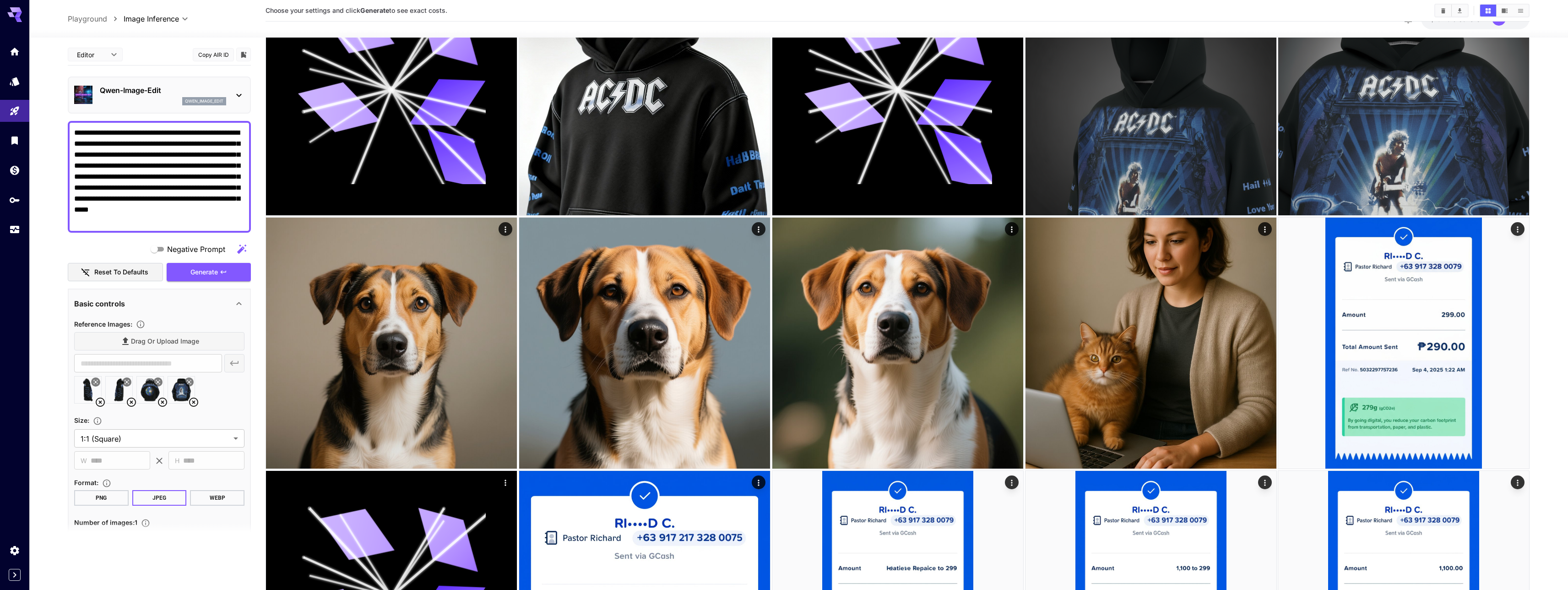
click at [160, 400] on icon at bounding box center [163, 402] width 11 height 11
click at [131, 402] on icon at bounding box center [131, 402] width 9 height 9
click at [102, 402] on icon at bounding box center [100, 402] width 11 height 11
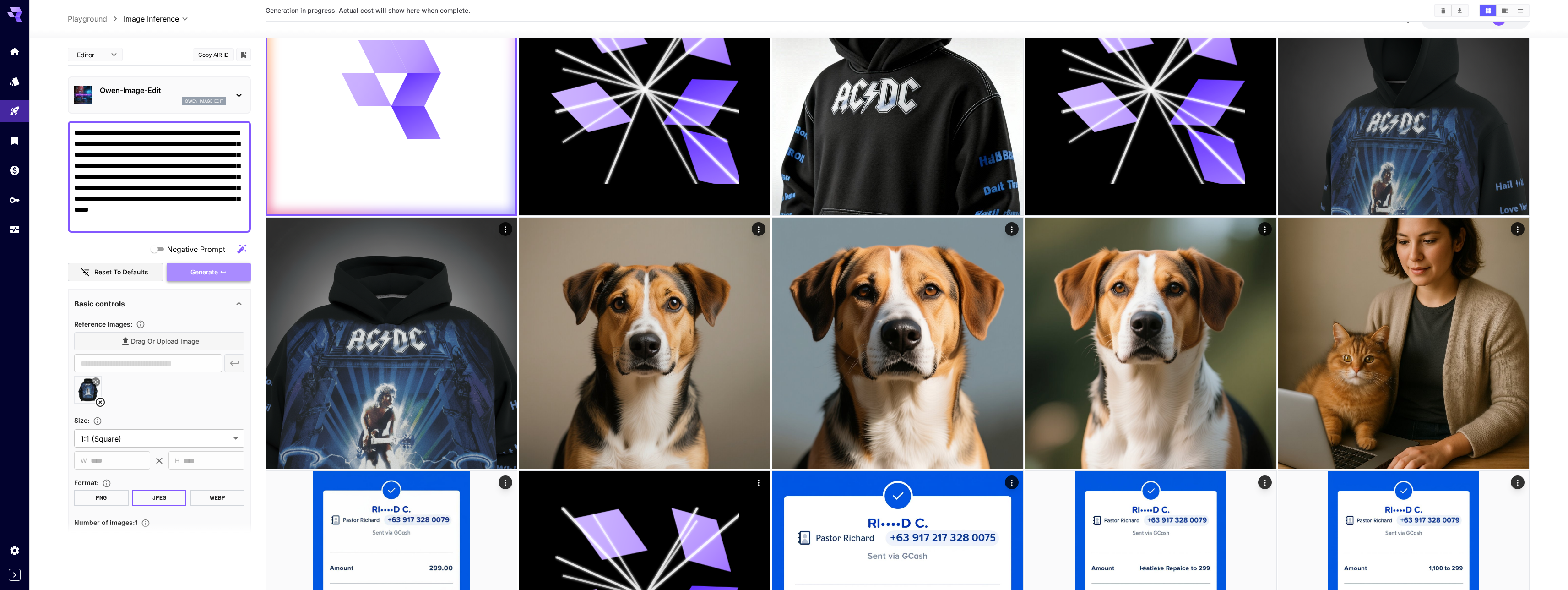
click at [204, 275] on span "Generate" at bounding box center [204, 272] width 28 height 12
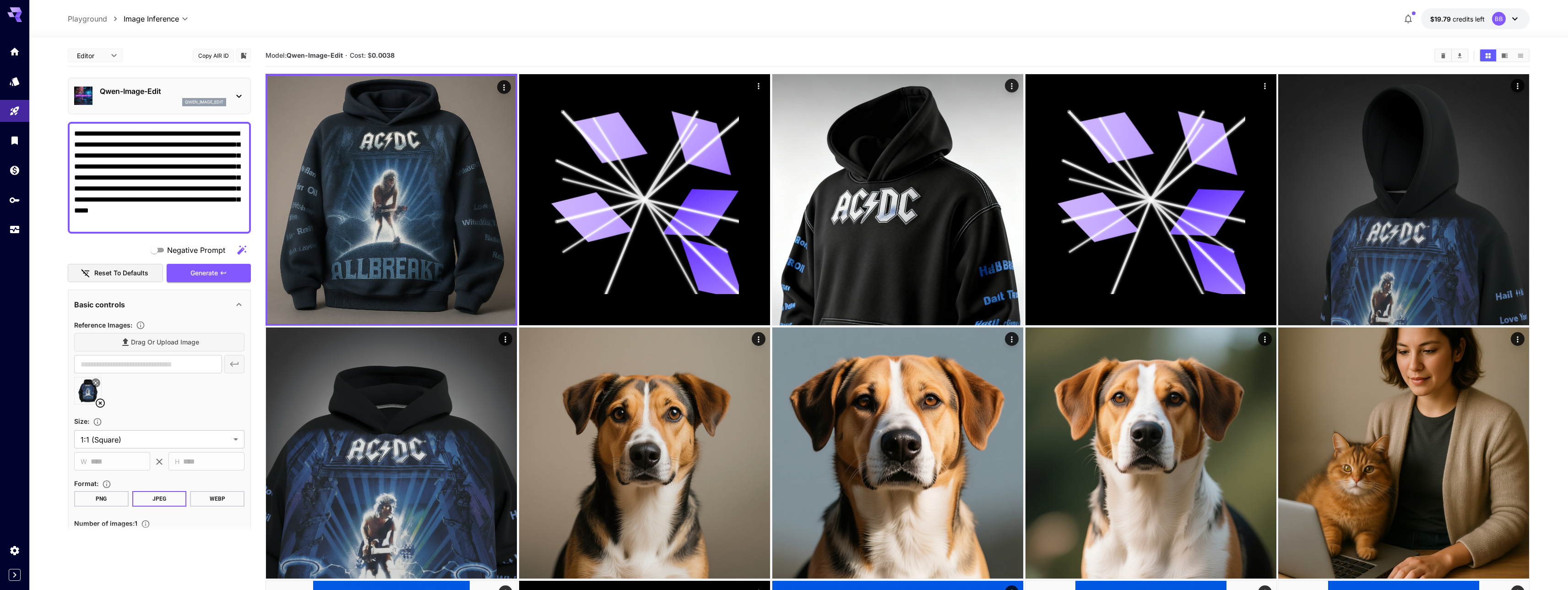
click at [198, 224] on textarea "**********" at bounding box center [159, 178] width 171 height 99
click at [156, 93] on p "Qwen-Image-Edit" at bounding box center [163, 91] width 127 height 11
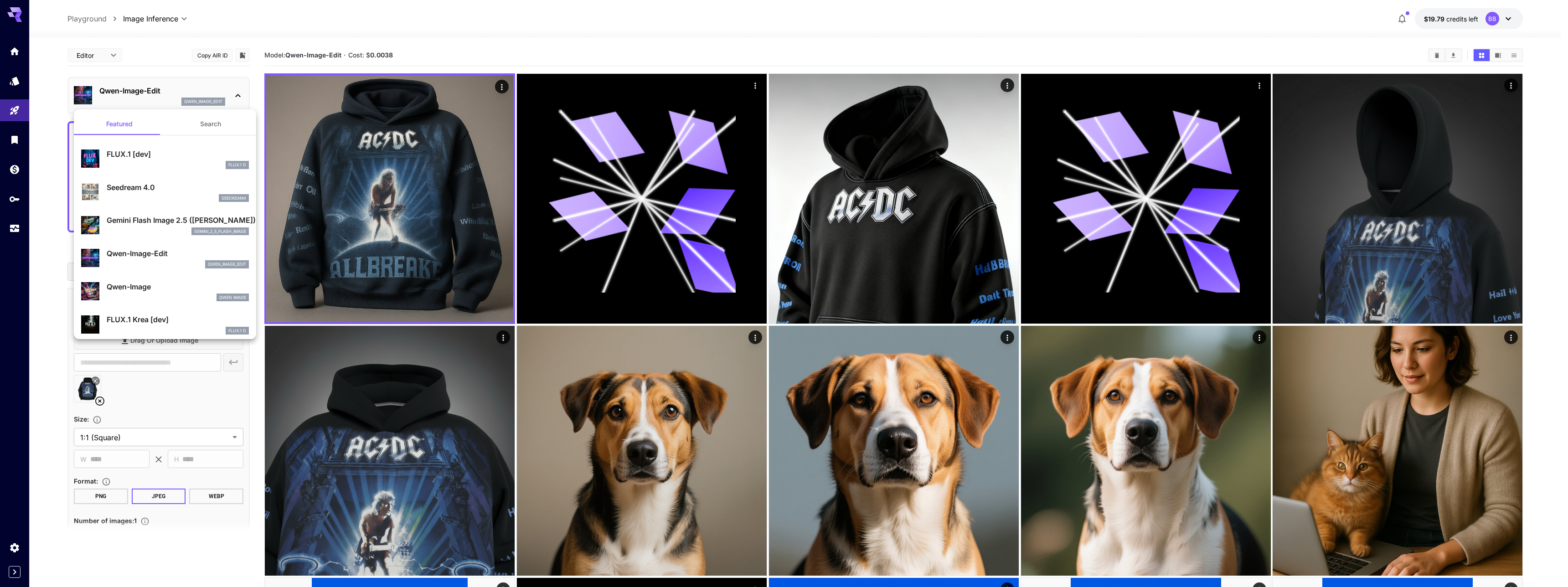
click at [125, 228] on div "gemini_2_5_flash_image" at bounding box center [178, 231] width 142 height 8
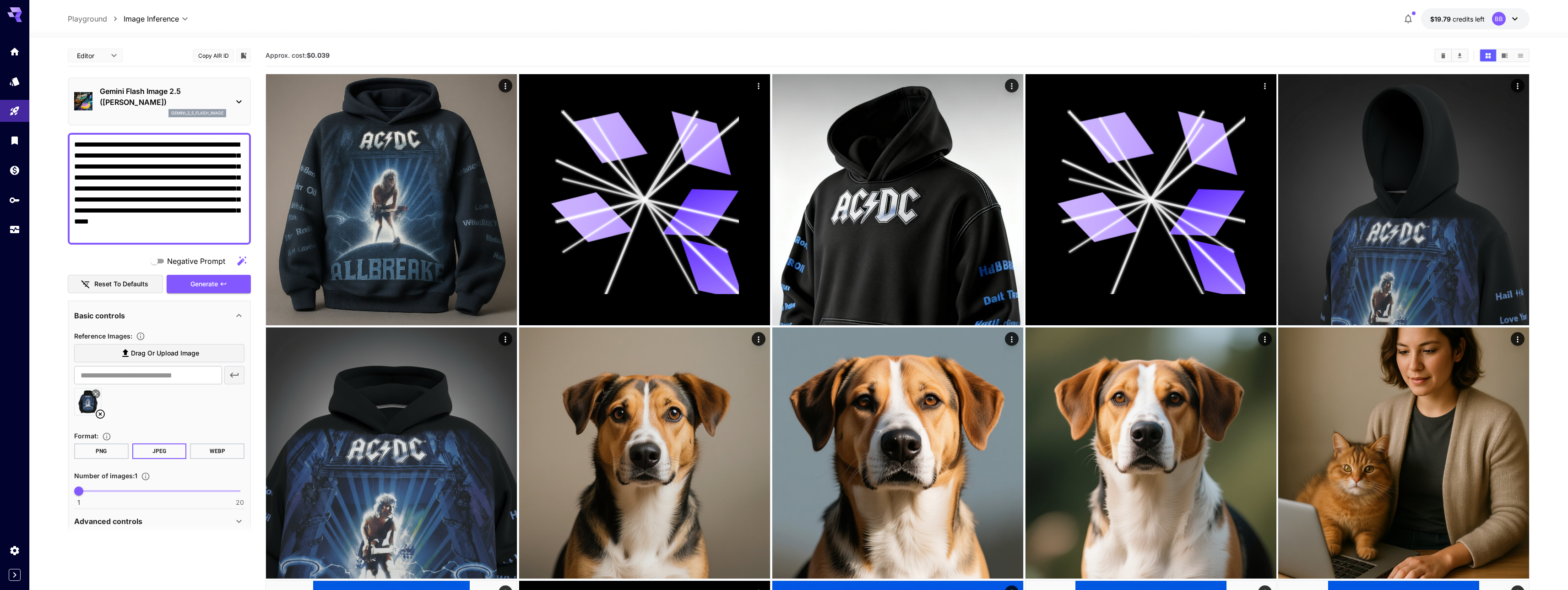
click at [178, 237] on textarea "**********" at bounding box center [159, 189] width 171 height 99
type textarea "**********"
click at [185, 285] on button "Generate" at bounding box center [209, 284] width 84 height 19
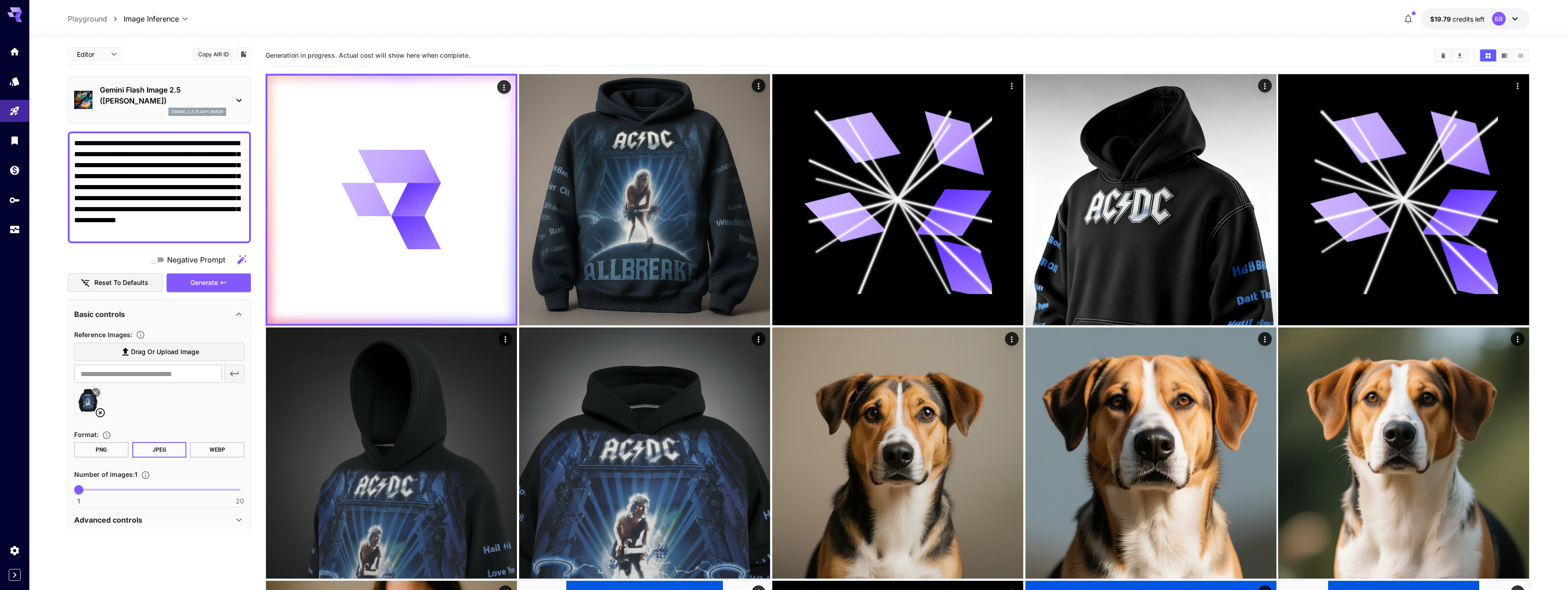
scroll to position [2, 0]
click at [141, 518] on p "Advanced controls" at bounding box center [108, 519] width 68 height 11
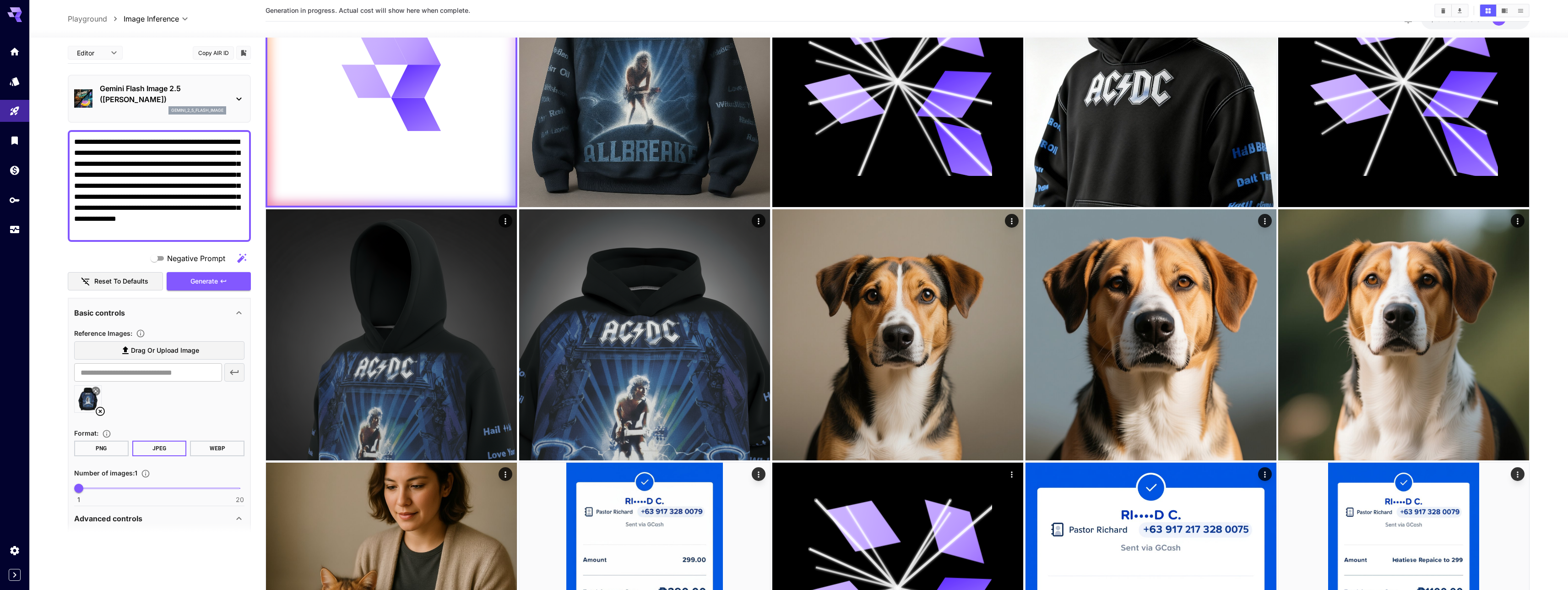
scroll to position [136, 0]
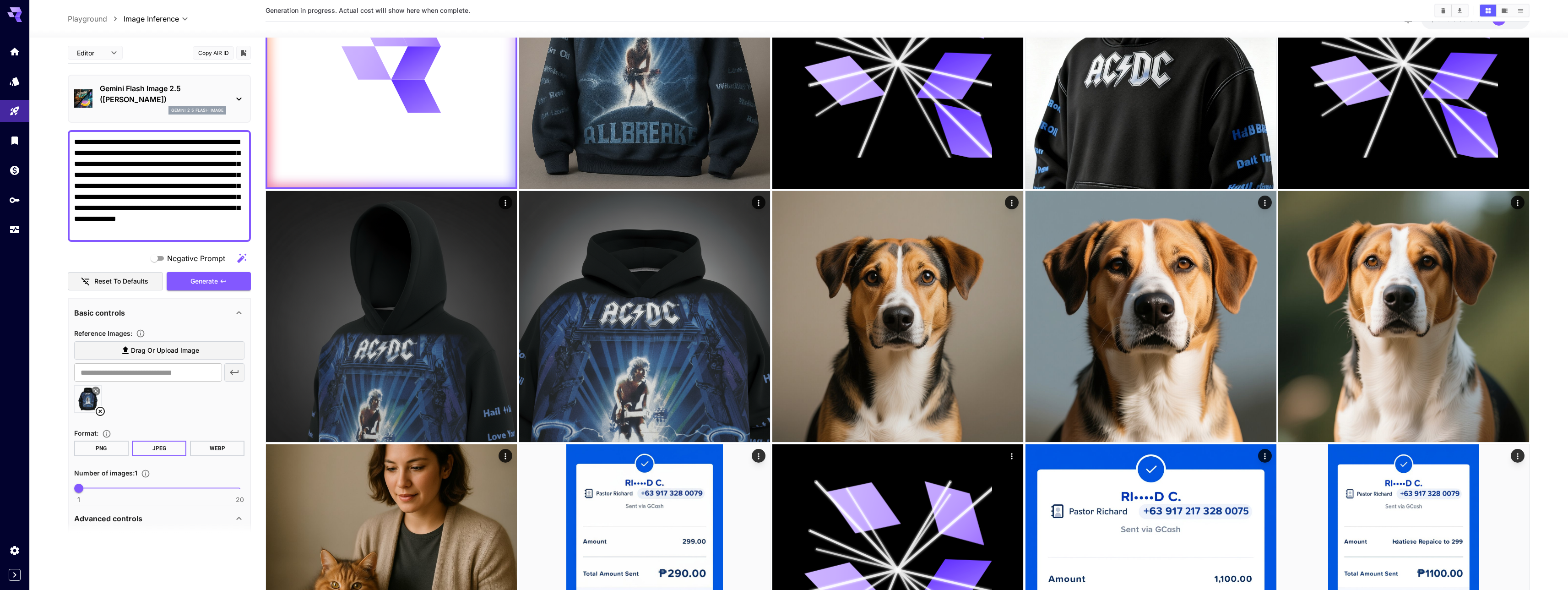
click at [145, 519] on div "Advanced controls" at bounding box center [153, 518] width 160 height 11
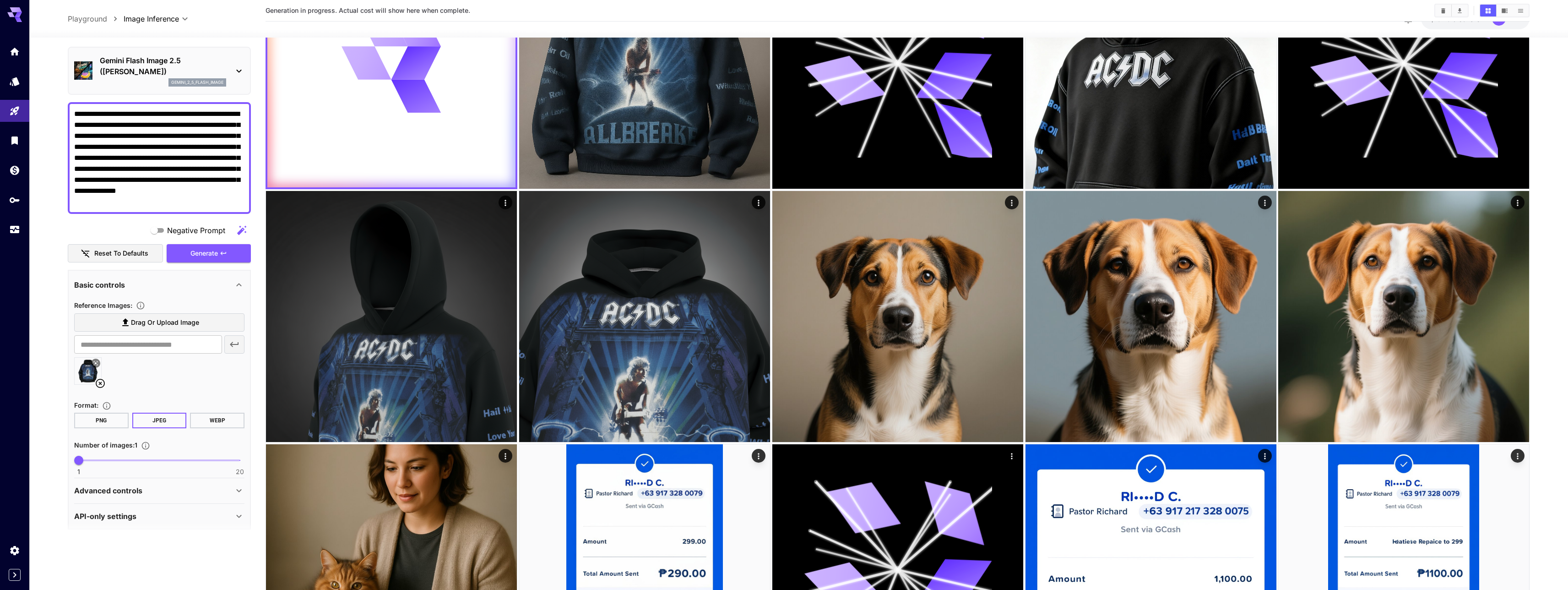
click at [149, 517] on div "API-only settings" at bounding box center [153, 516] width 160 height 11
click at [146, 496] on div "Advanced controls" at bounding box center [159, 490] width 171 height 22
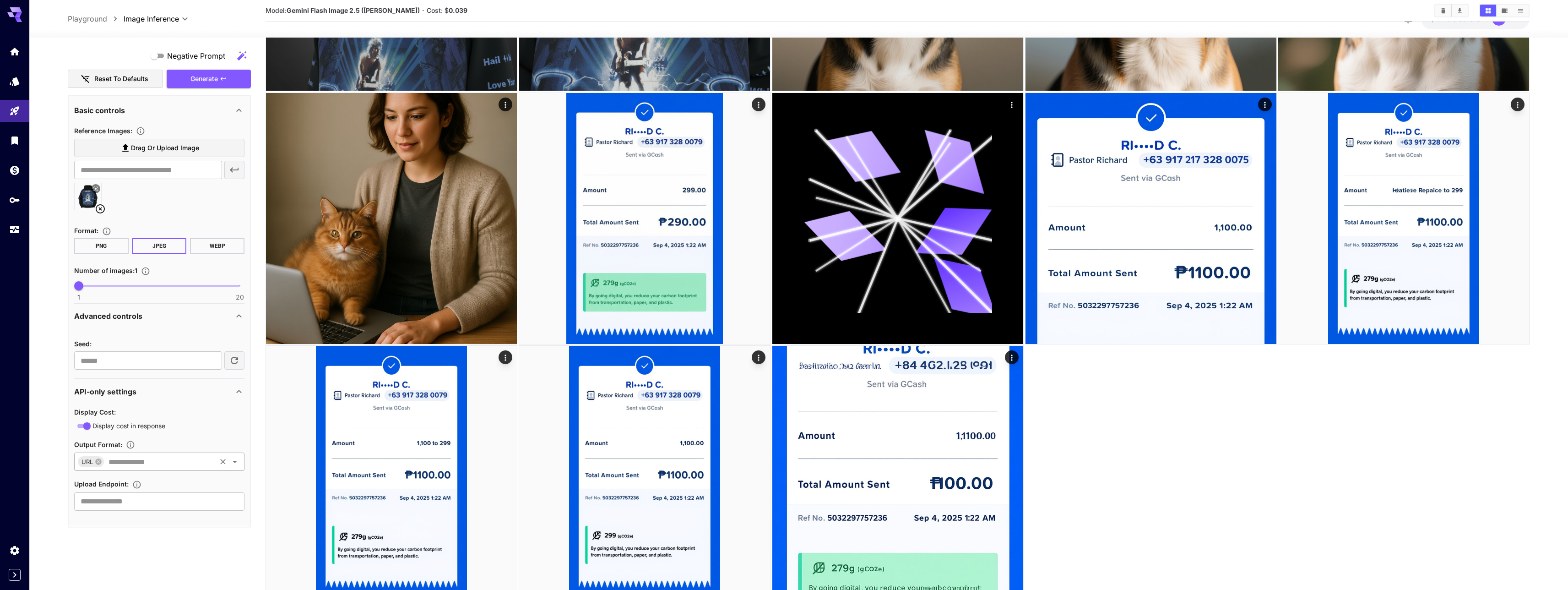
scroll to position [203, 0]
click at [148, 404] on div "Display Cost : Display cost in response Output Format : URL ​ Upload Endpoint :…" at bounding box center [159, 457] width 171 height 108
click at [147, 397] on div "API-only settings" at bounding box center [153, 393] width 160 height 11
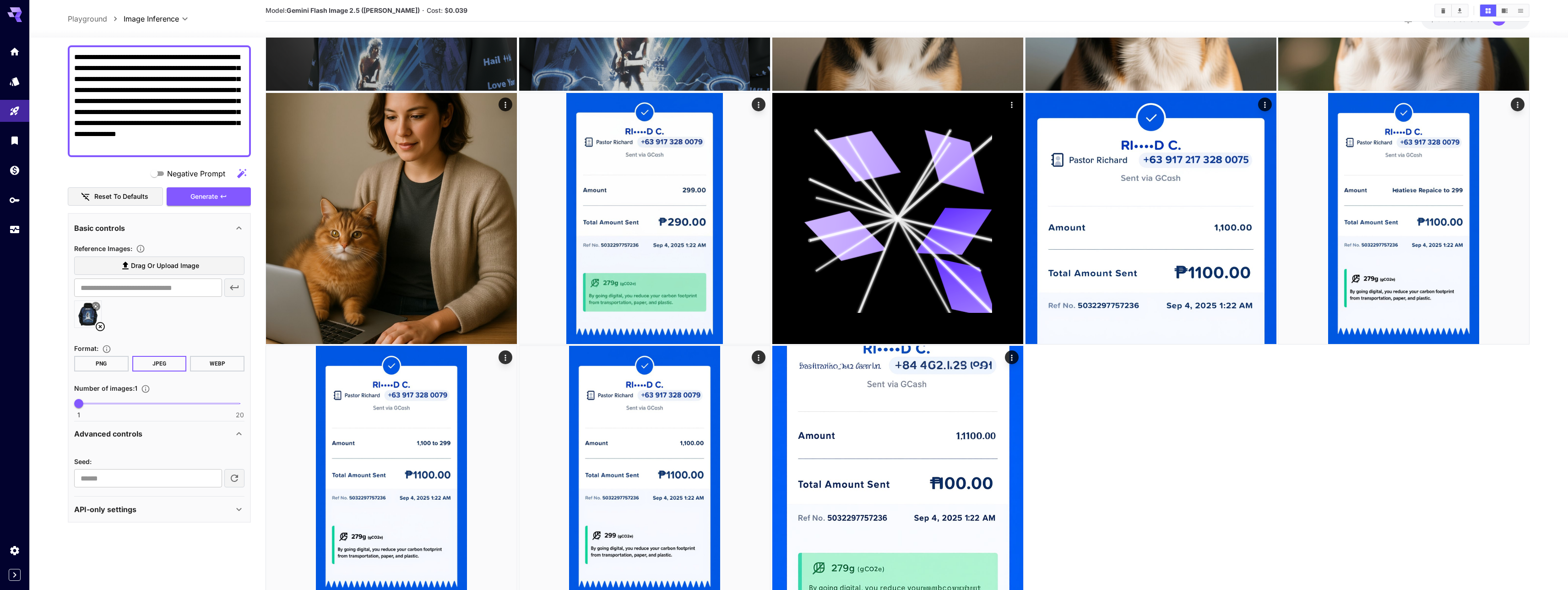
click at [118, 430] on p "Advanced controls" at bounding box center [108, 433] width 68 height 11
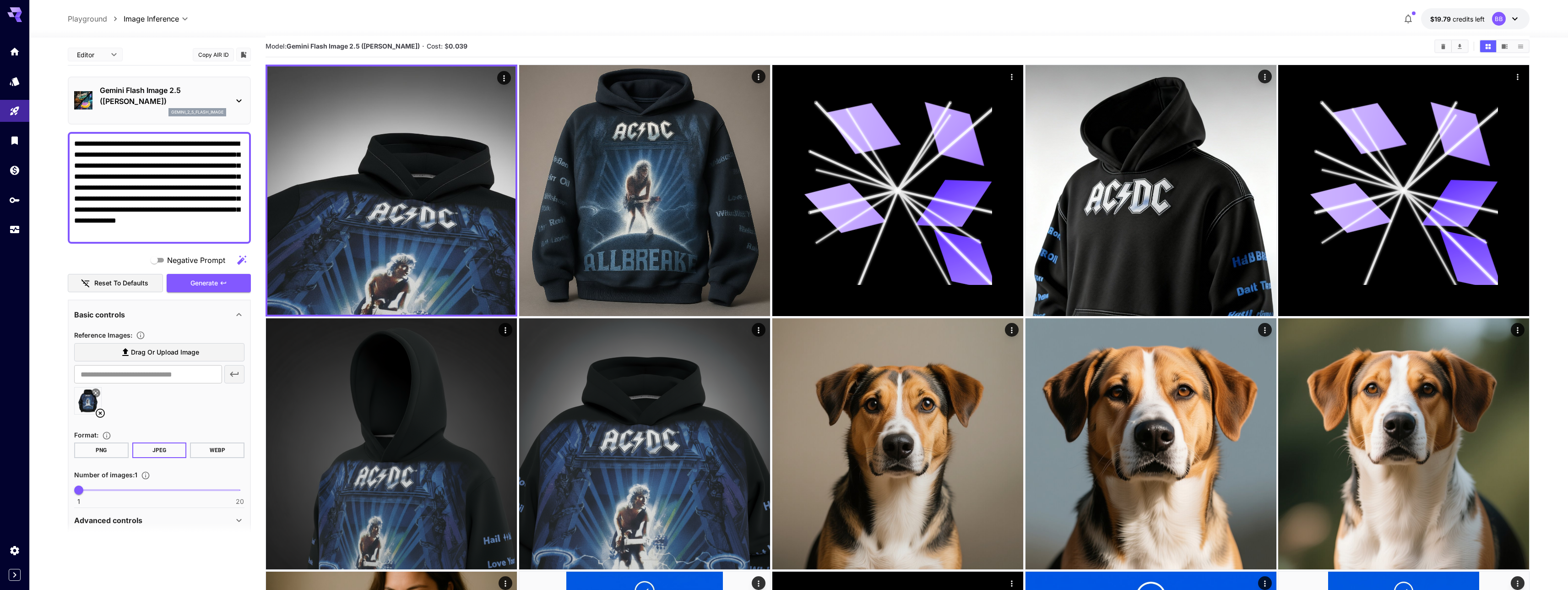
scroll to position [0, 0]
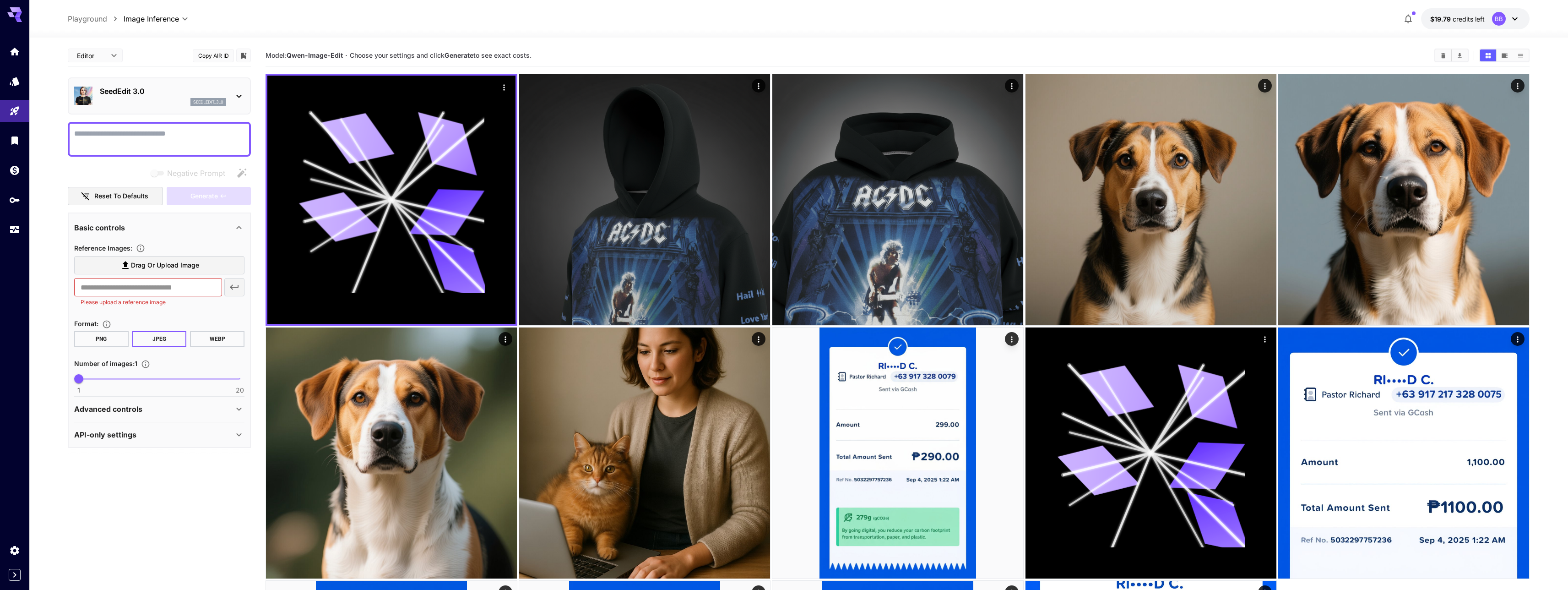
click at [13, 12] on icon at bounding box center [15, 12] width 15 height 10
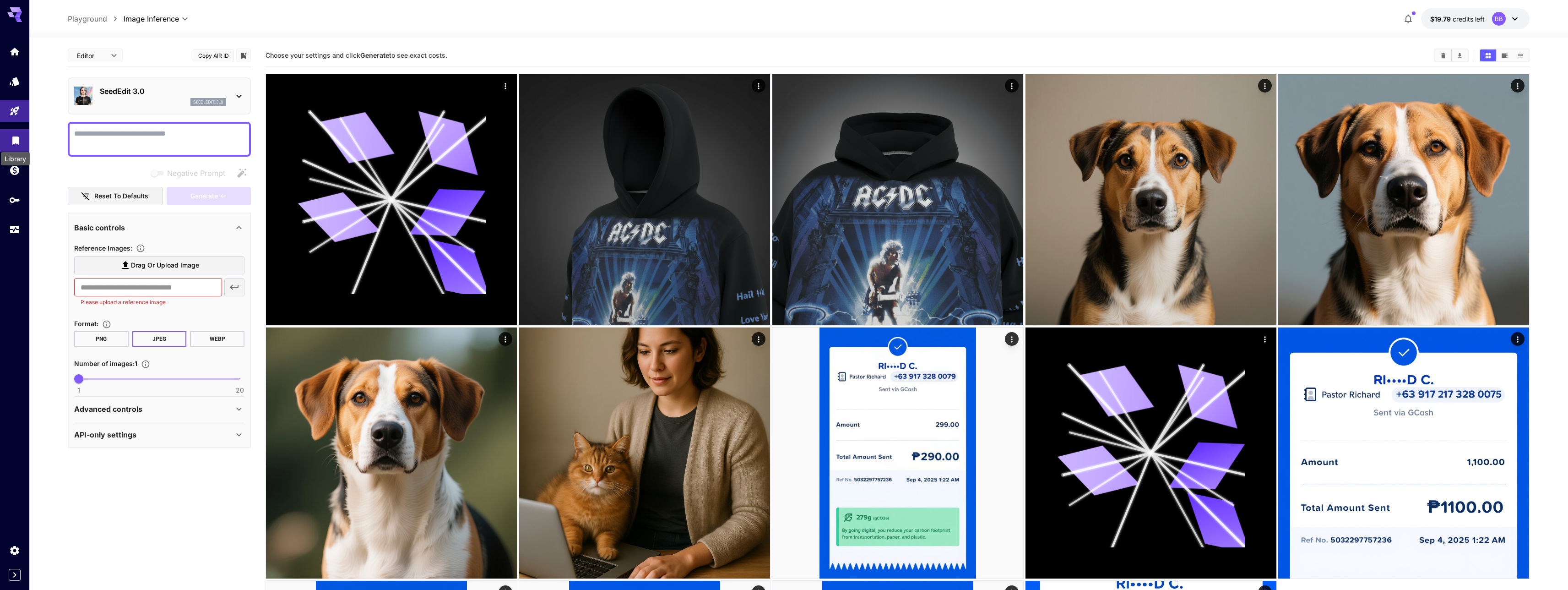
click at [16, 141] on icon "Library" at bounding box center [15, 138] width 6 height 8
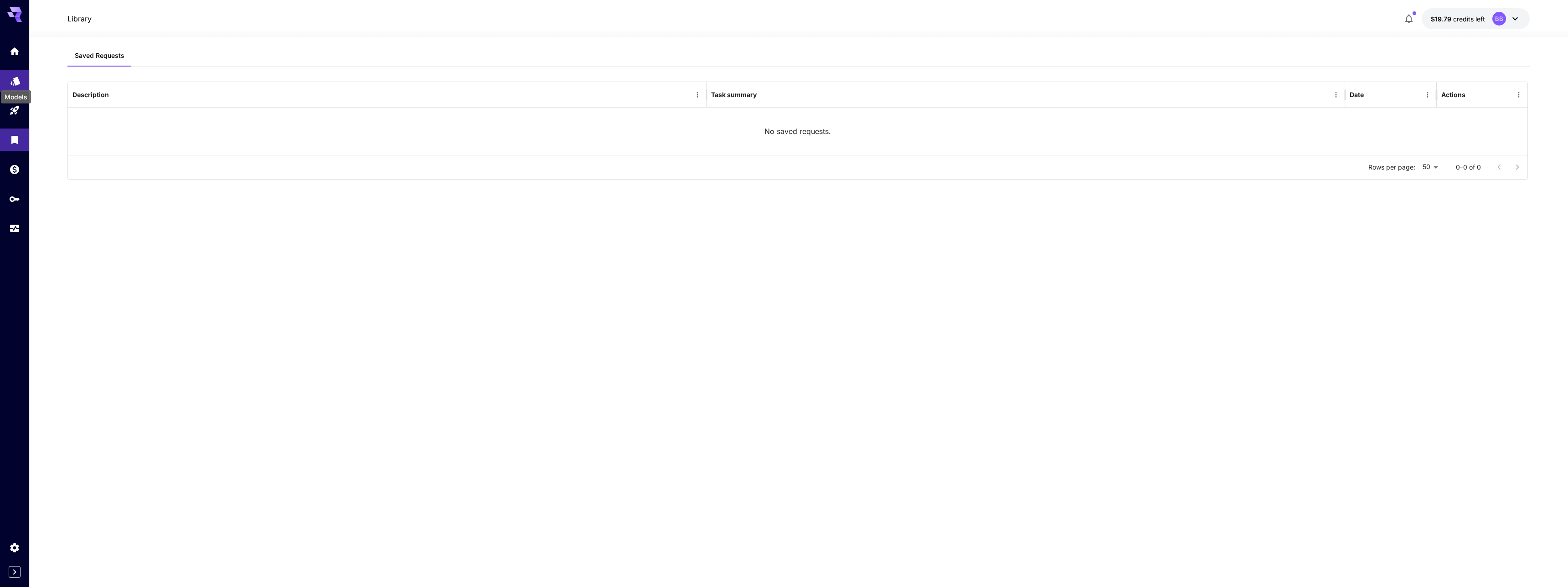
click at [15, 83] on icon "Models" at bounding box center [15, 78] width 11 height 11
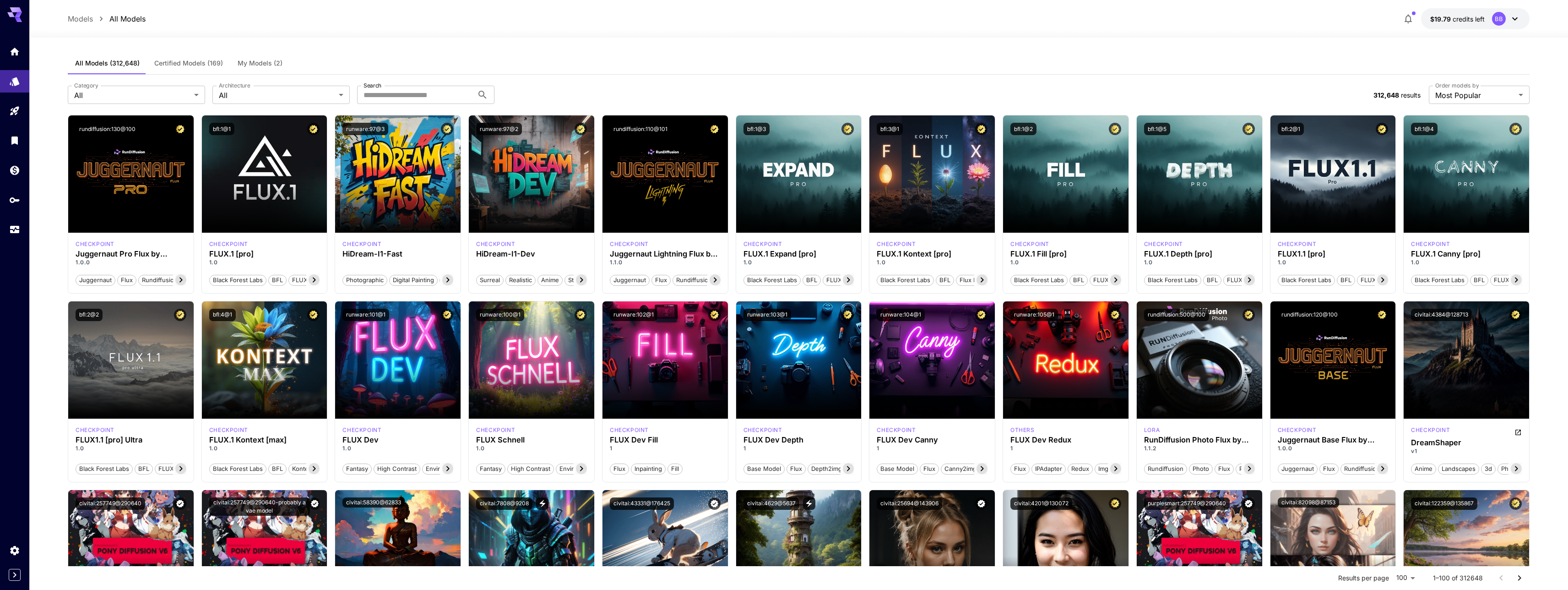
click at [1474, 105] on div "**********" at bounding box center [798, 95] width 1462 height 40
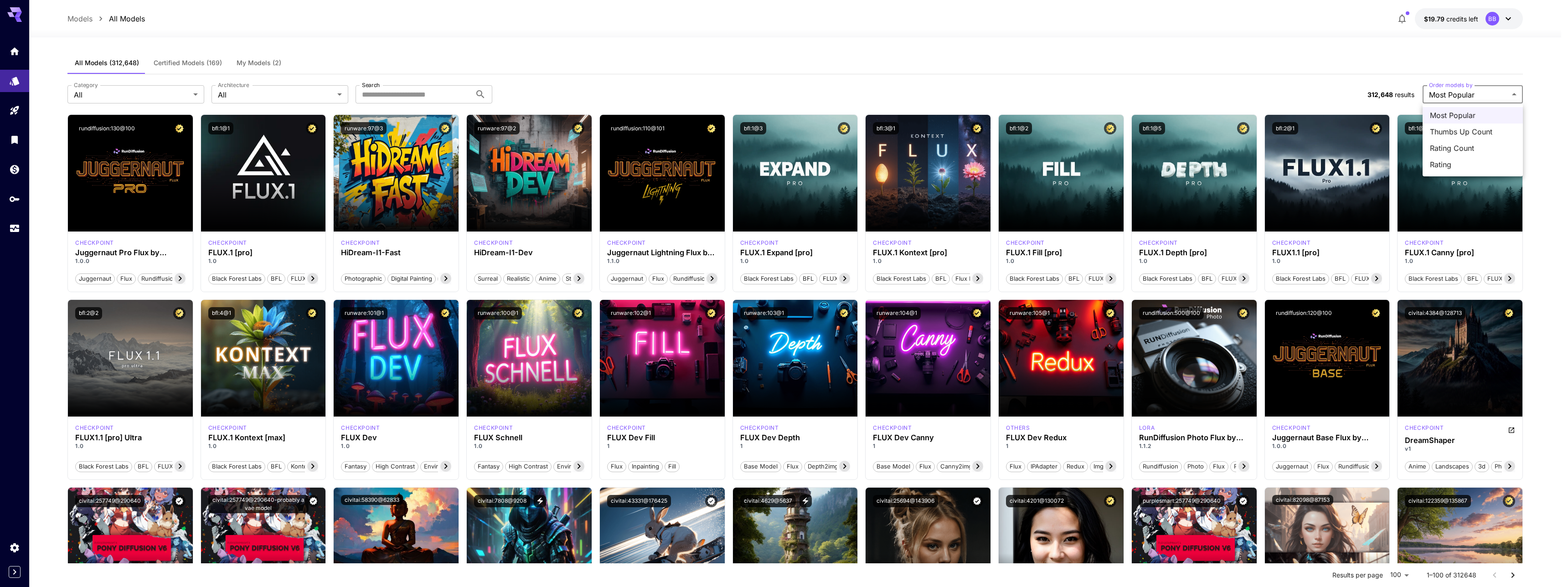
click at [965, 19] on div at bounding box center [784, 293] width 1568 height 587
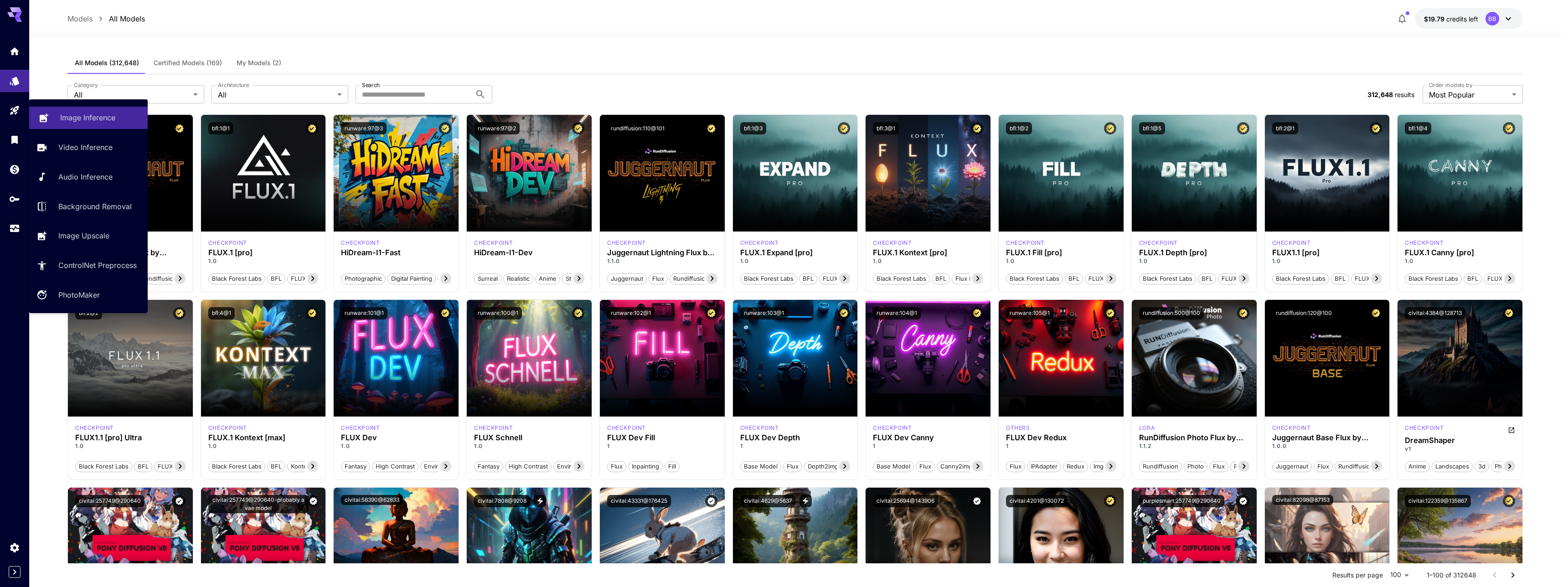
click at [52, 115] on link "Image Inference" at bounding box center [88, 117] width 119 height 23
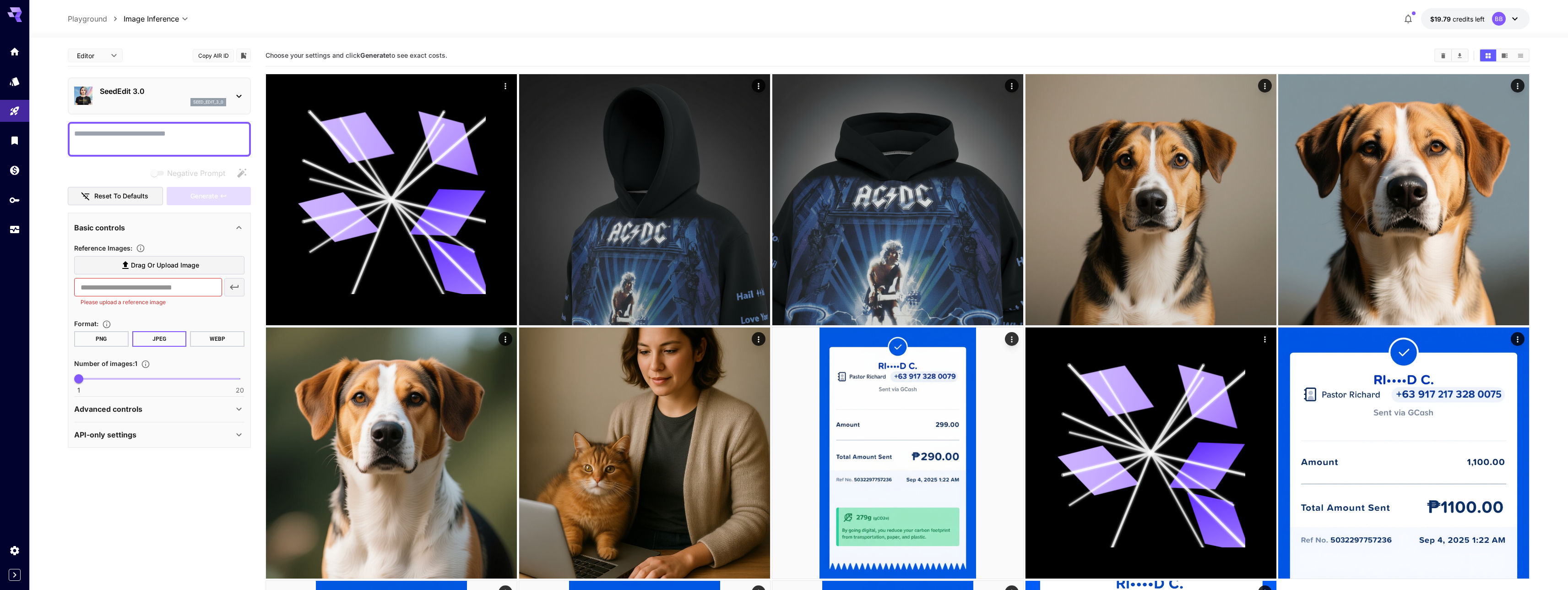
click at [218, 61] on button "Copy AIR ID" at bounding box center [213, 56] width 41 height 13
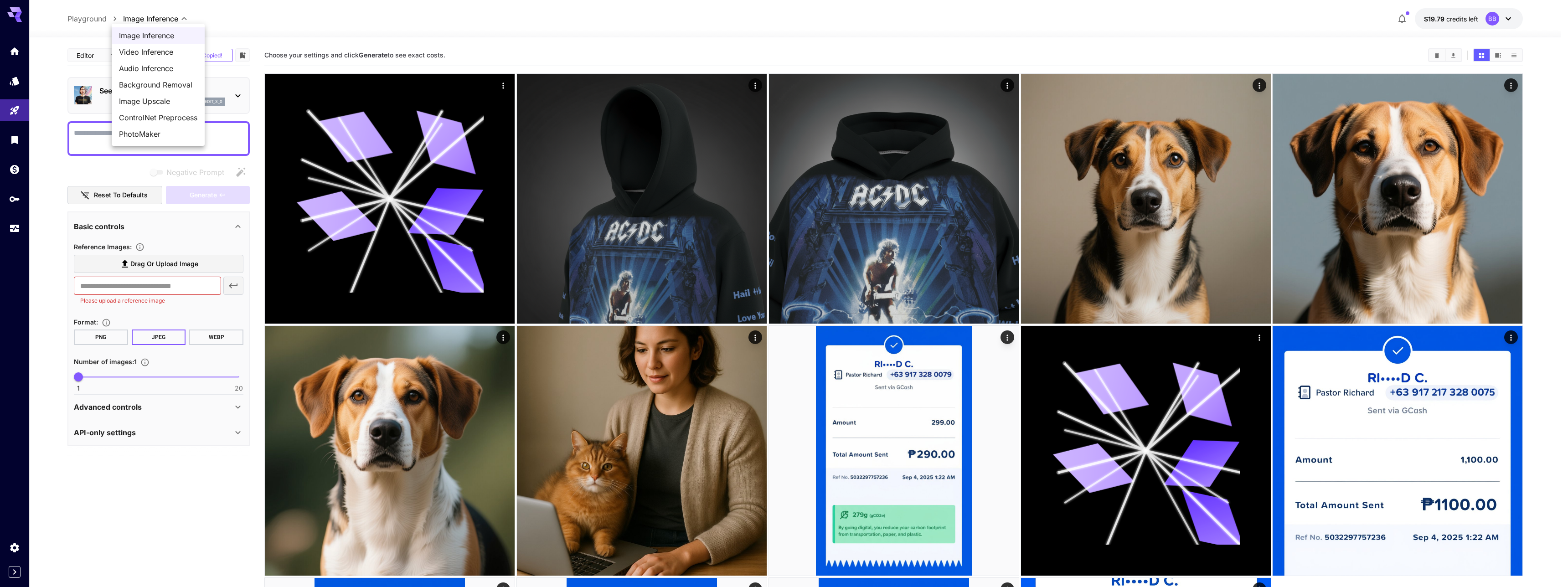
click at [161, 21] on body "**********" at bounding box center [784, 427] width 1568 height 855
click at [161, 21] on div at bounding box center [784, 293] width 1568 height 587
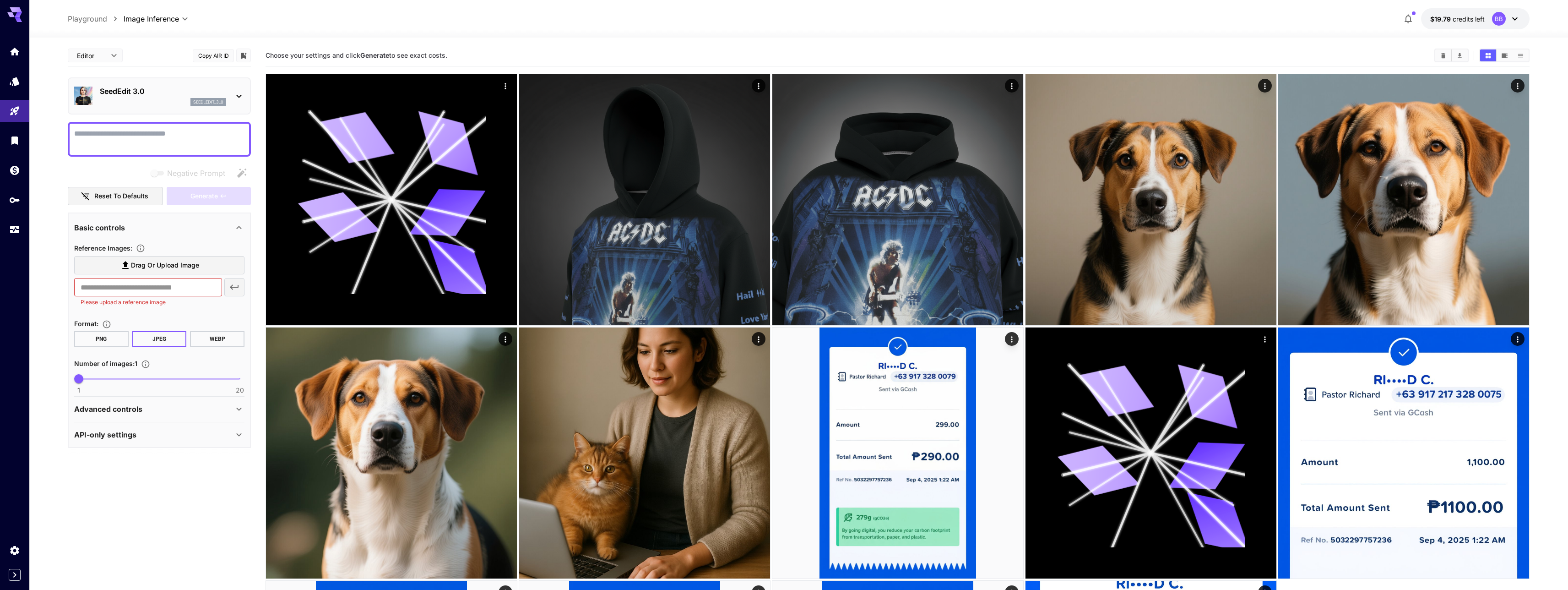
click at [106, 52] on body "**********" at bounding box center [784, 429] width 1568 height 859
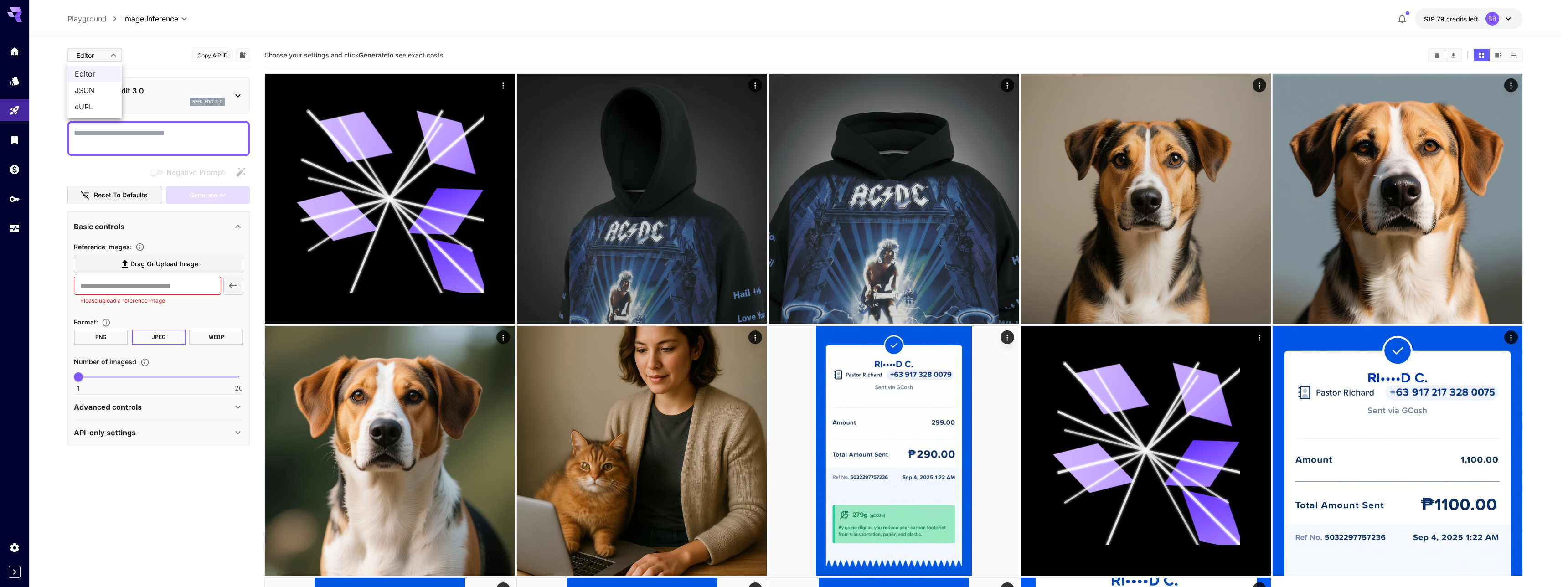
click at [105, 52] on div at bounding box center [784, 293] width 1568 height 587
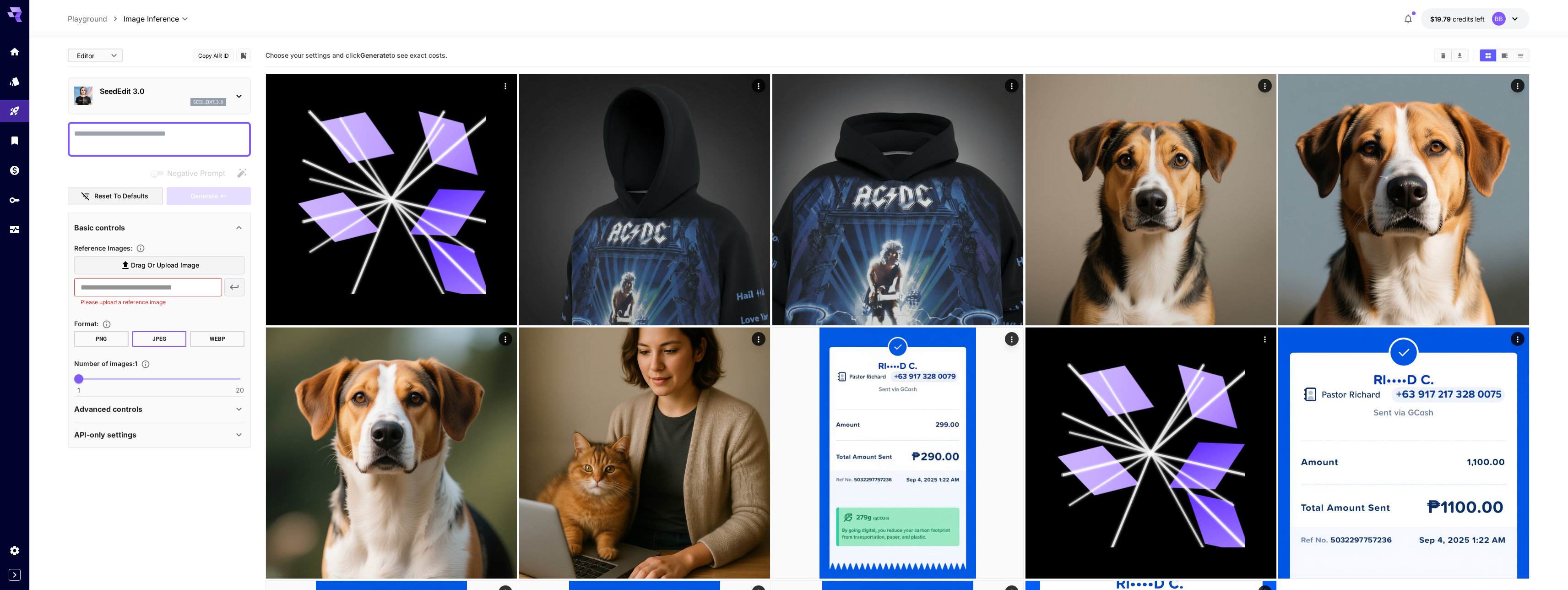
click at [15, 563] on div at bounding box center [15, 559] width 29 height 42
click at [15, 569] on icon "Expand sidebar" at bounding box center [15, 575] width 11 height 11
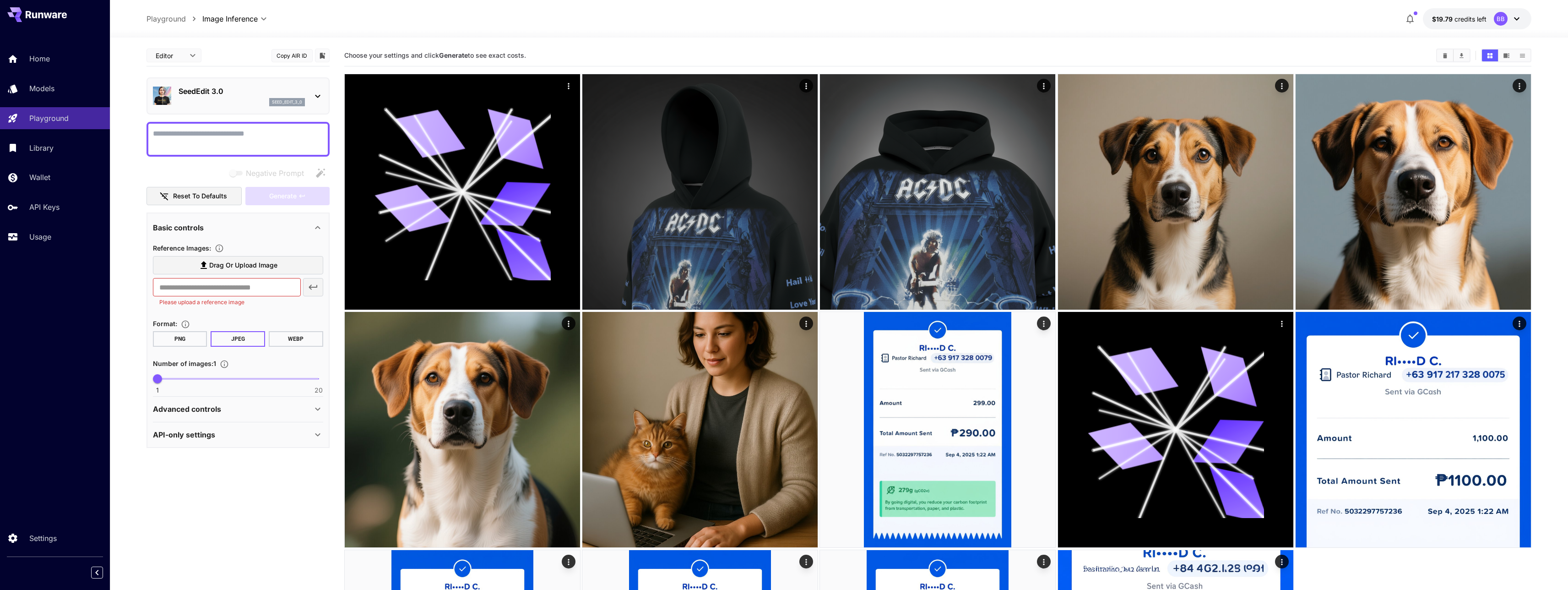
click at [87, 571] on div at bounding box center [55, 572] width 110 height 17
click at [89, 568] on div at bounding box center [55, 572] width 110 height 17
click at [94, 567] on icon "Collapse sidebar" at bounding box center [97, 572] width 11 height 11
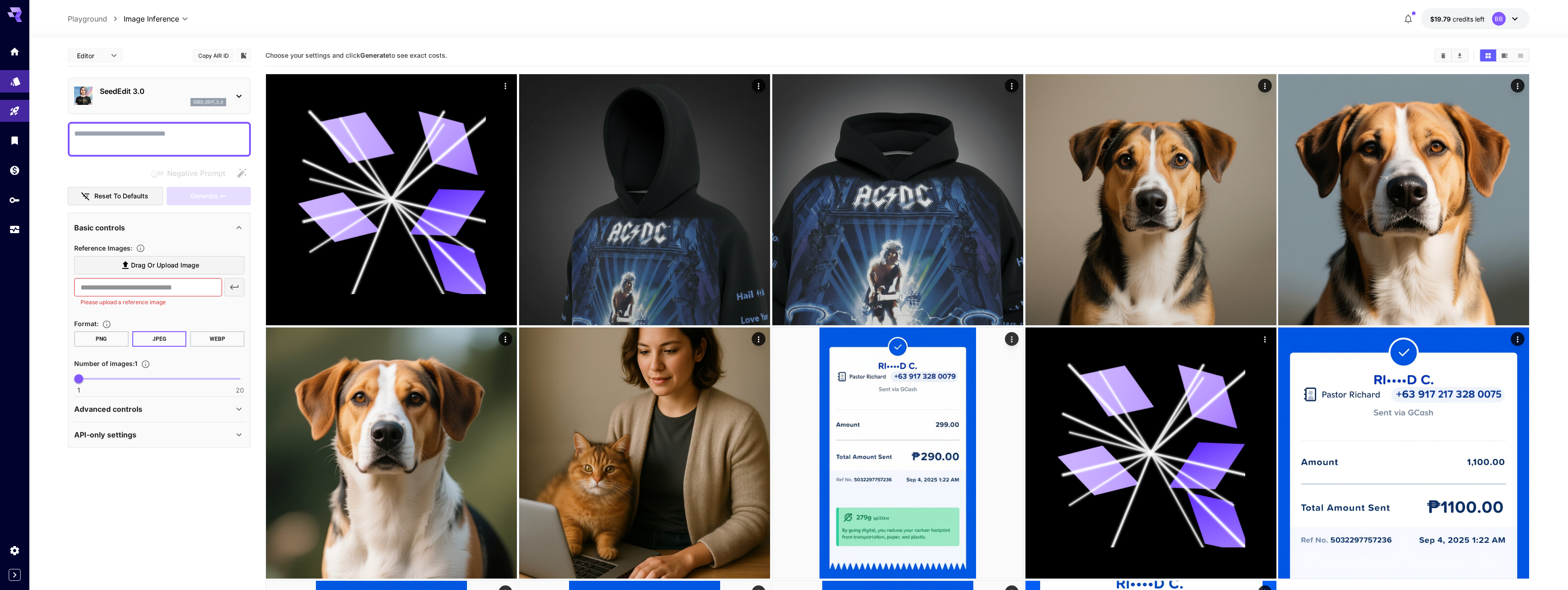
click at [8, 86] on link at bounding box center [15, 81] width 29 height 23
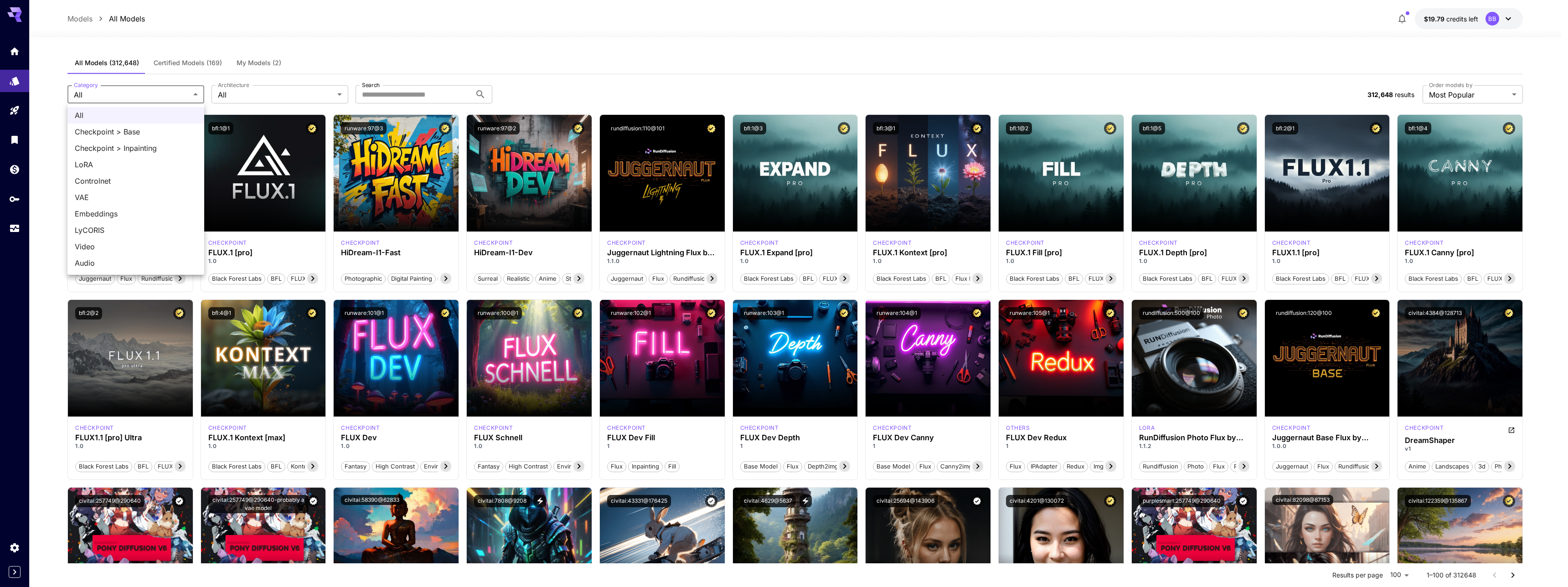
click at [279, 91] on div at bounding box center [784, 293] width 1568 height 587
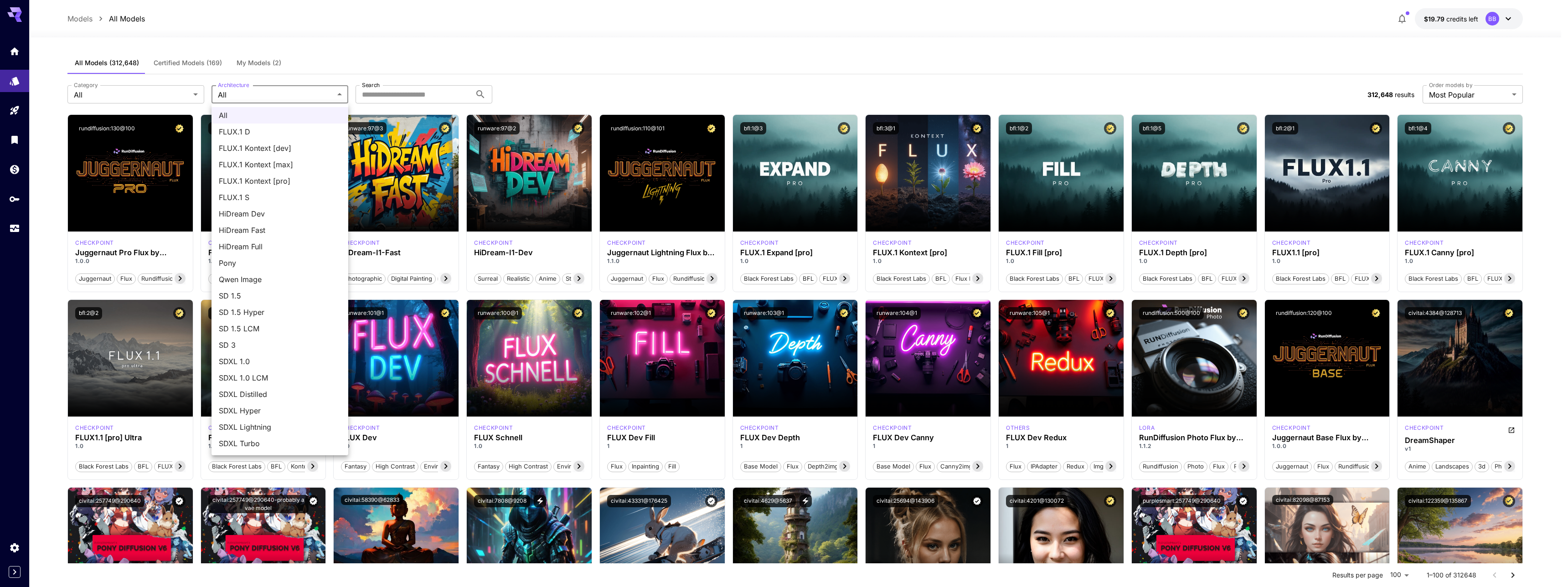
click at [421, 104] on div at bounding box center [784, 293] width 1568 height 587
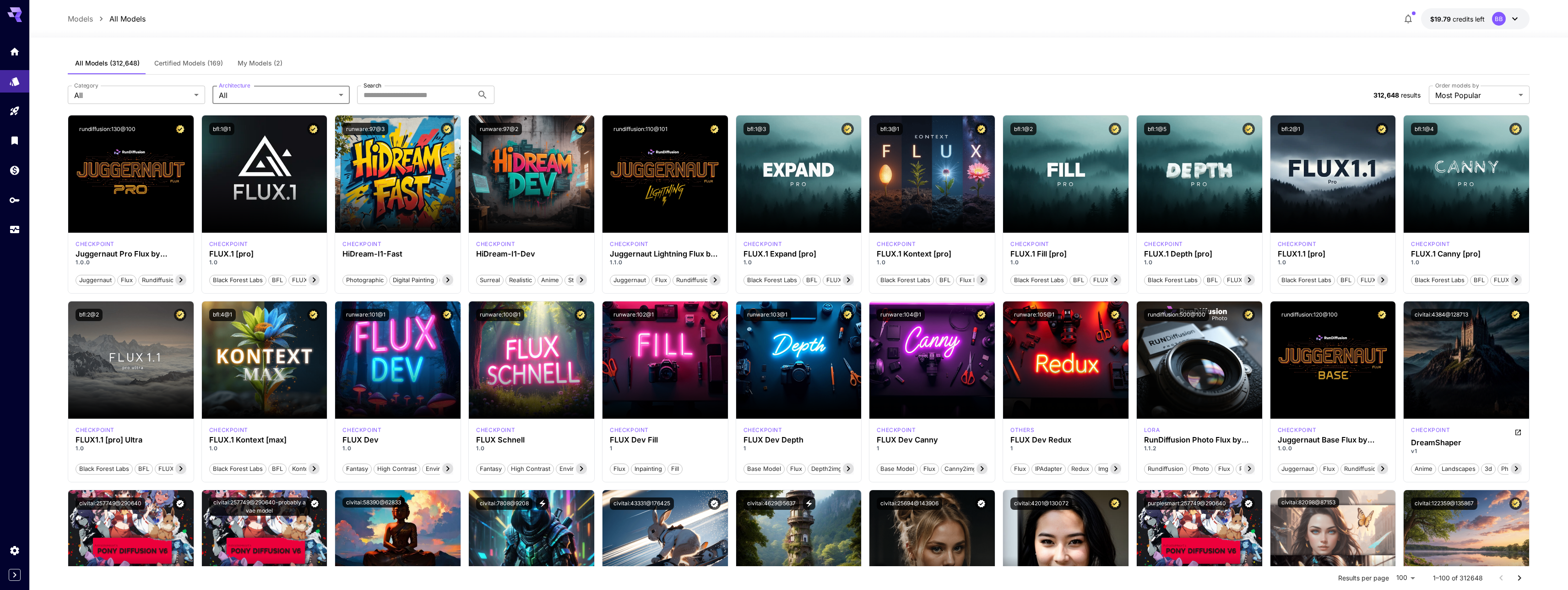
click at [278, 68] on button "My Models (2)" at bounding box center [260, 63] width 59 height 22
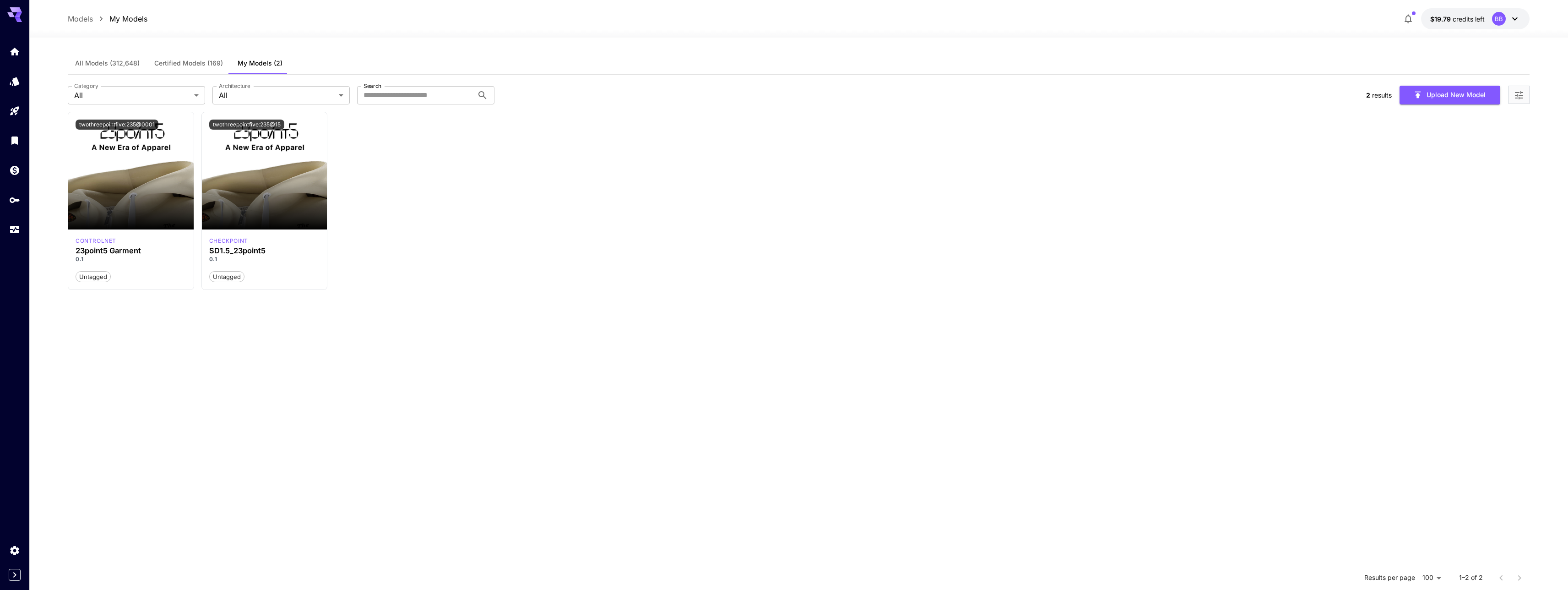
click at [195, 65] on span "Certified Models (169)" at bounding box center [188, 63] width 68 height 8
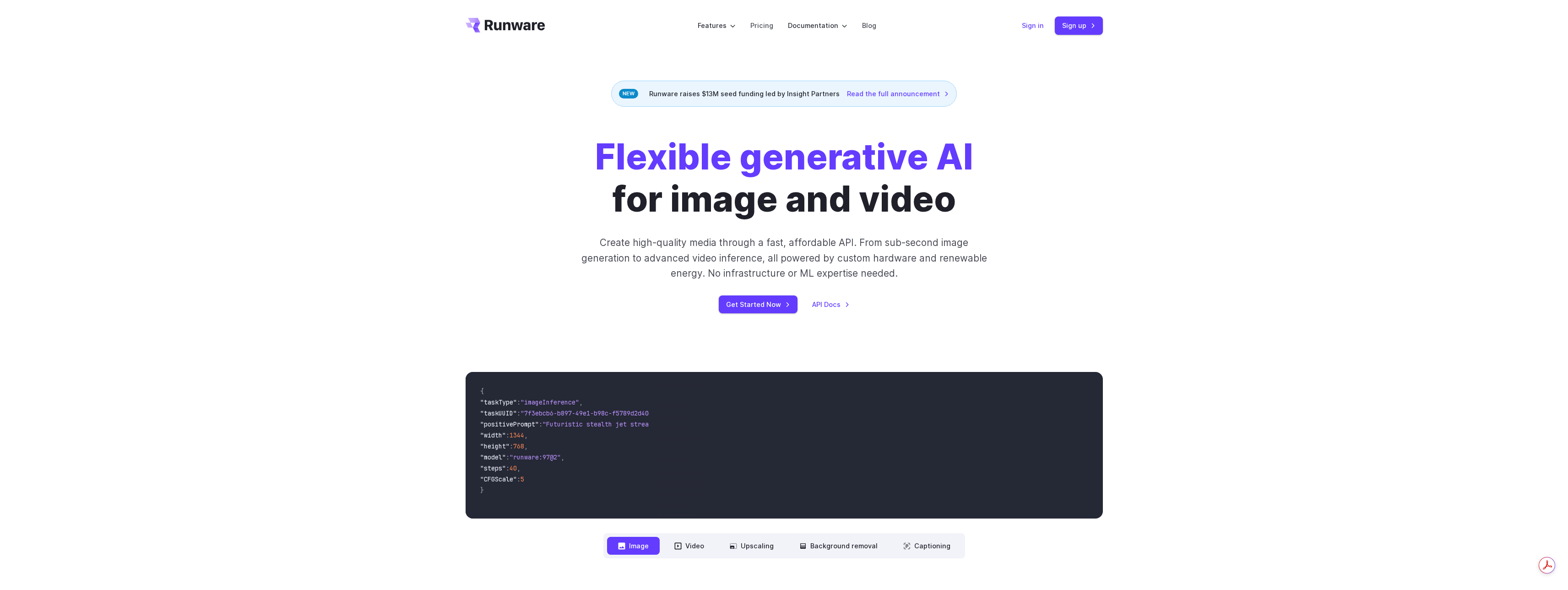
click at [1042, 26] on link "Sign in" at bounding box center [1032, 25] width 22 height 10
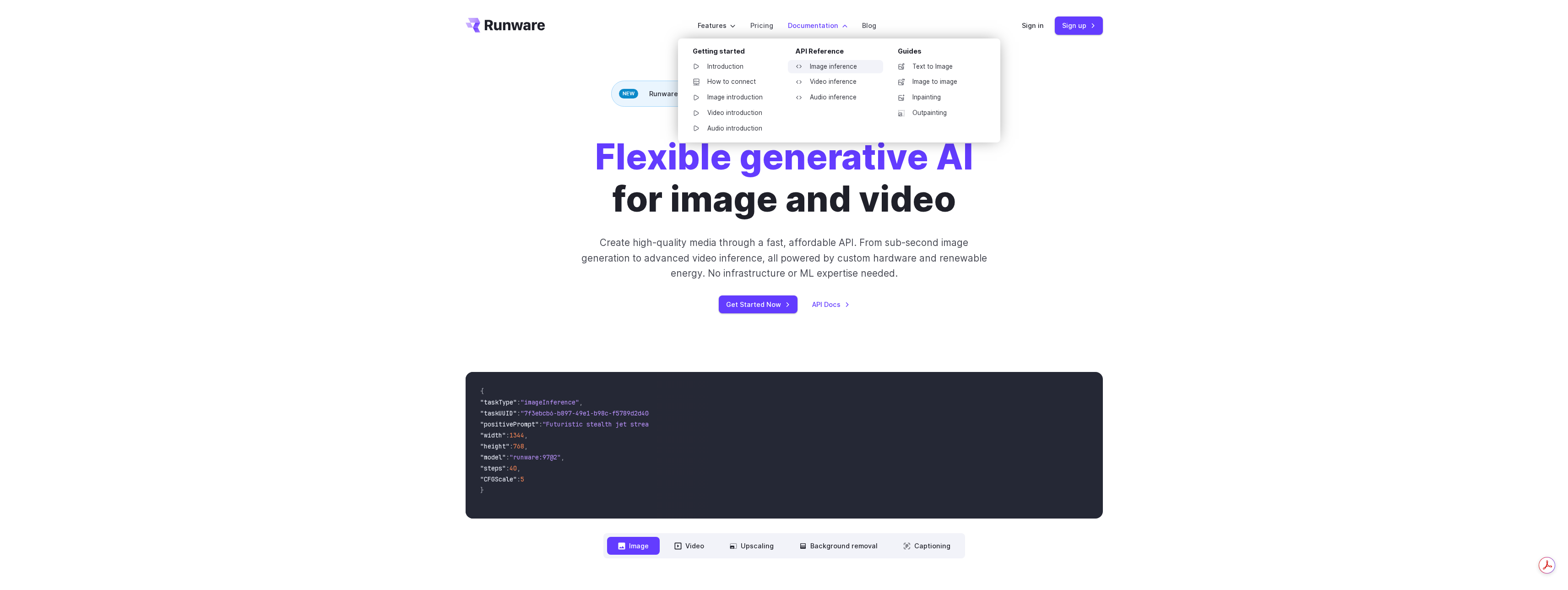
click at [834, 67] on link "Image inference" at bounding box center [836, 67] width 95 height 13
